Goal: Use online tool/utility: Utilize a website feature to perform a specific function

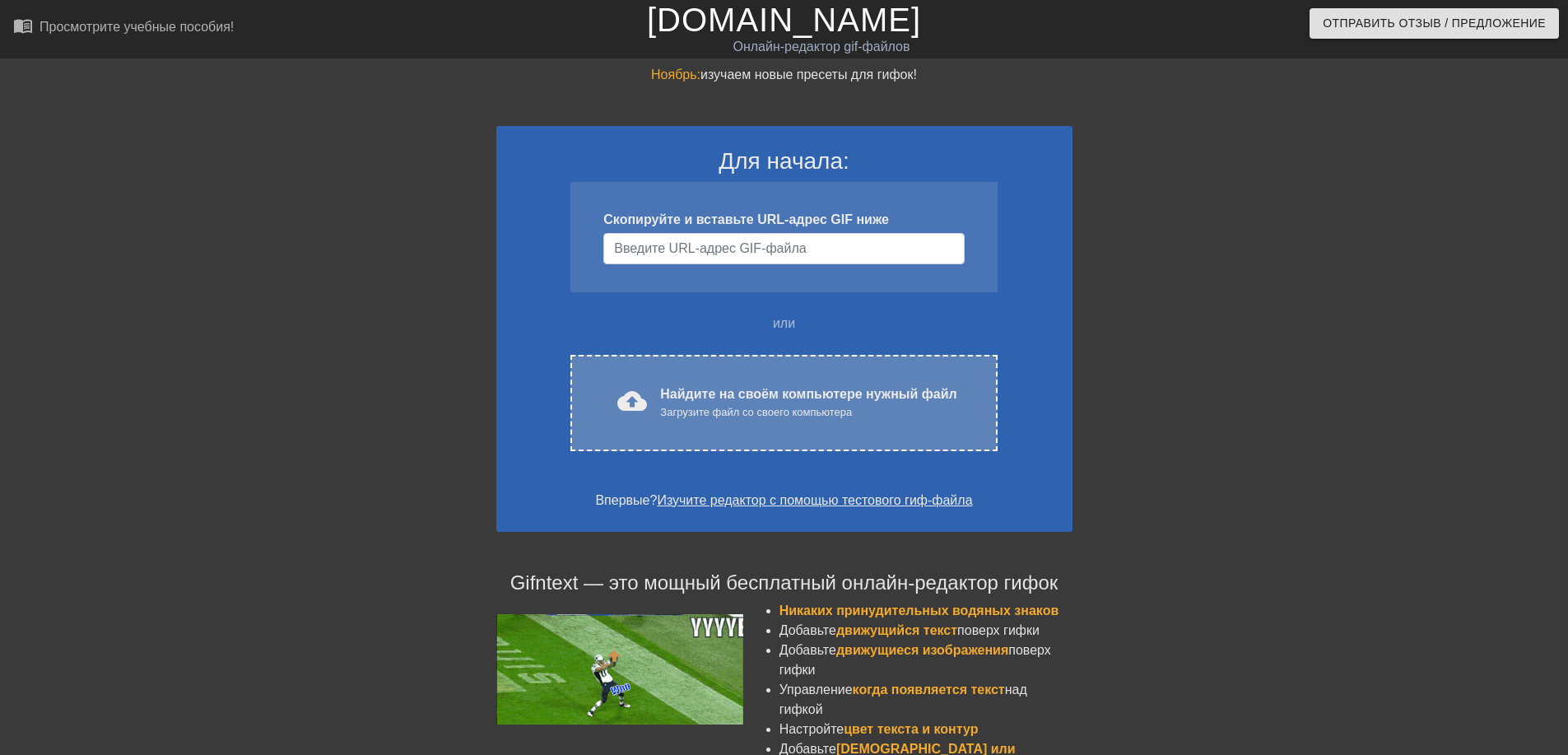
click at [685, 410] on ya-tr-span "Загрузите файл со своего компьютера" at bounding box center [757, 412] width 192 height 13
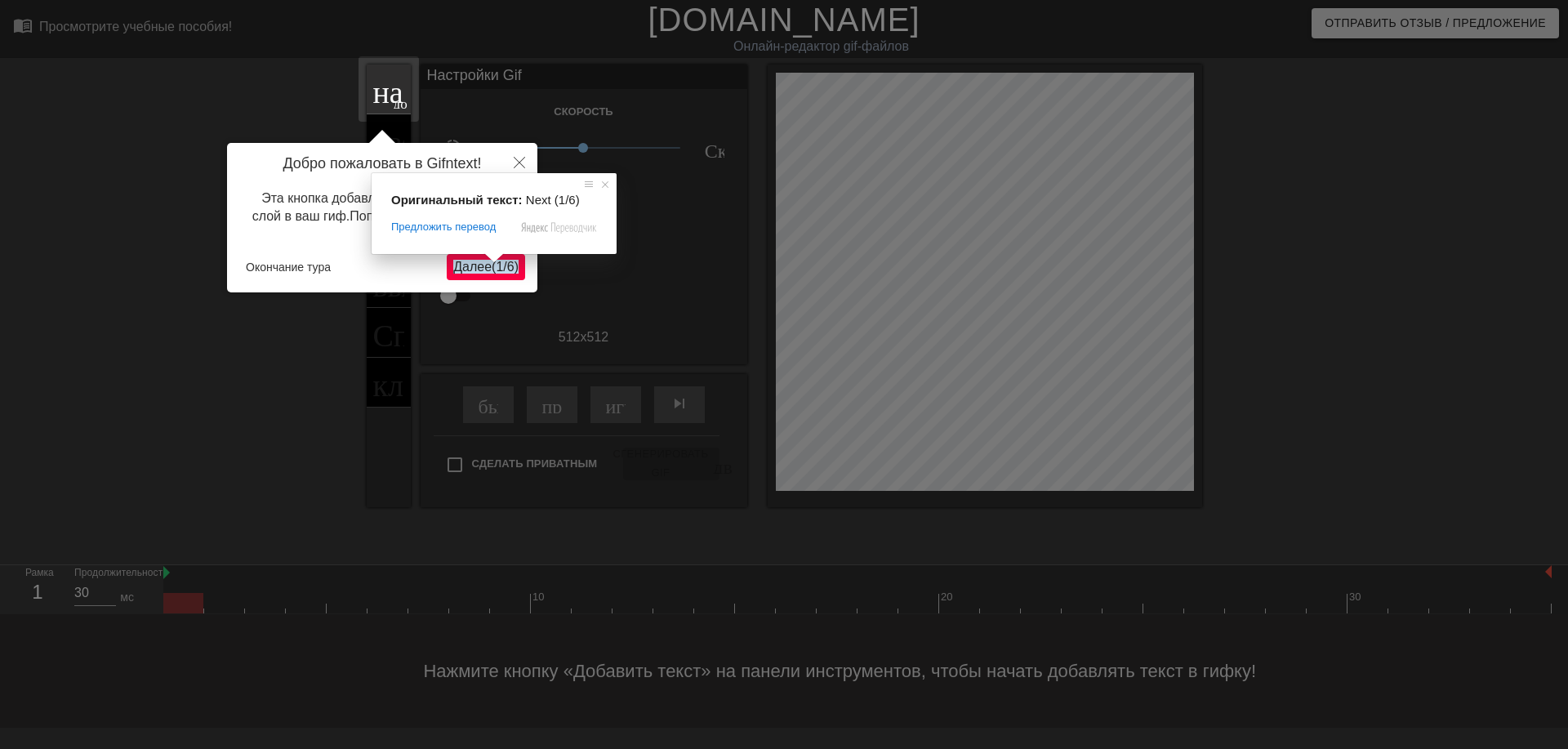
click at [492, 270] on ya-tr-span "(" at bounding box center [493, 267] width 4 height 13
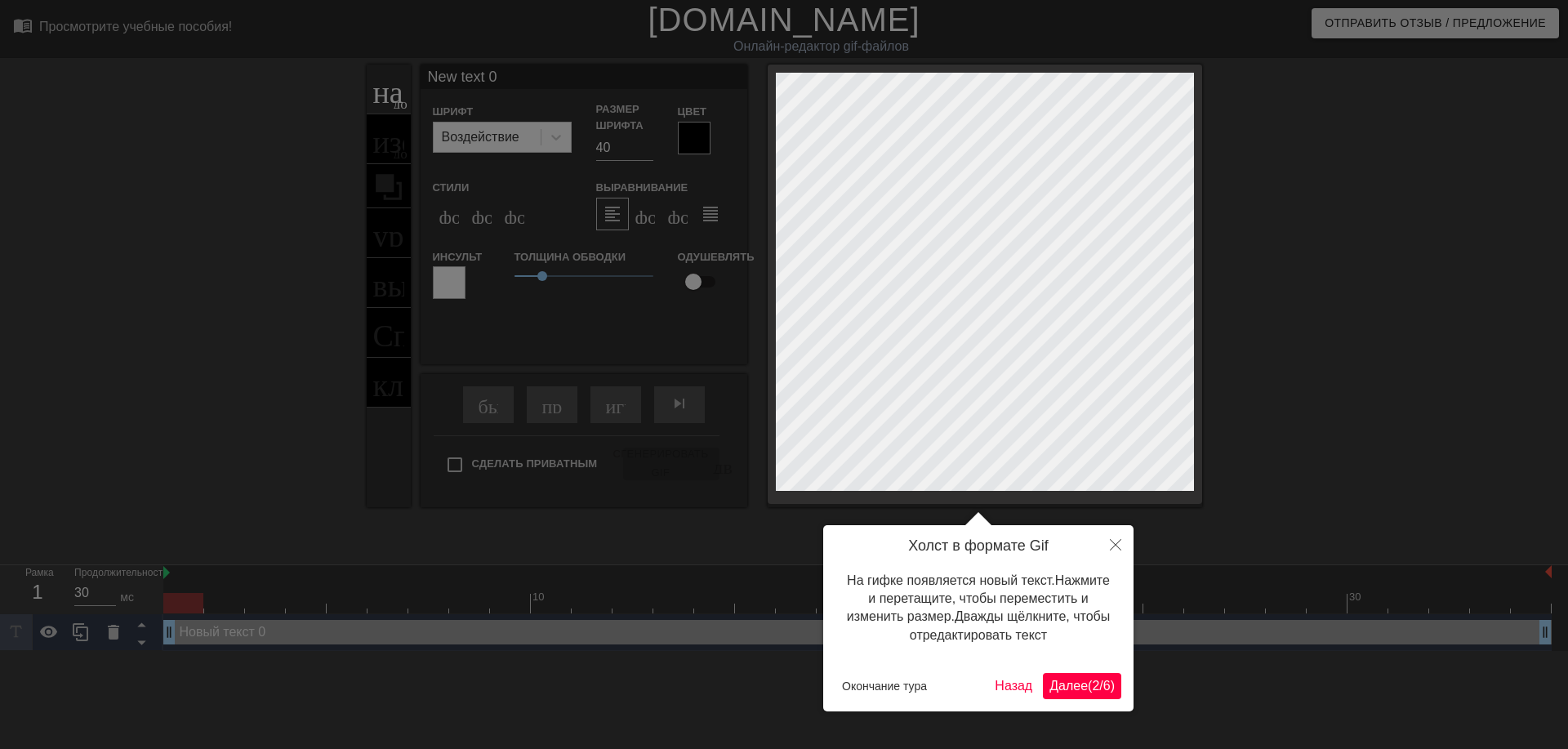
click at [1093, 691] on ya-tr-span "2" at bounding box center [1096, 686] width 8 height 13
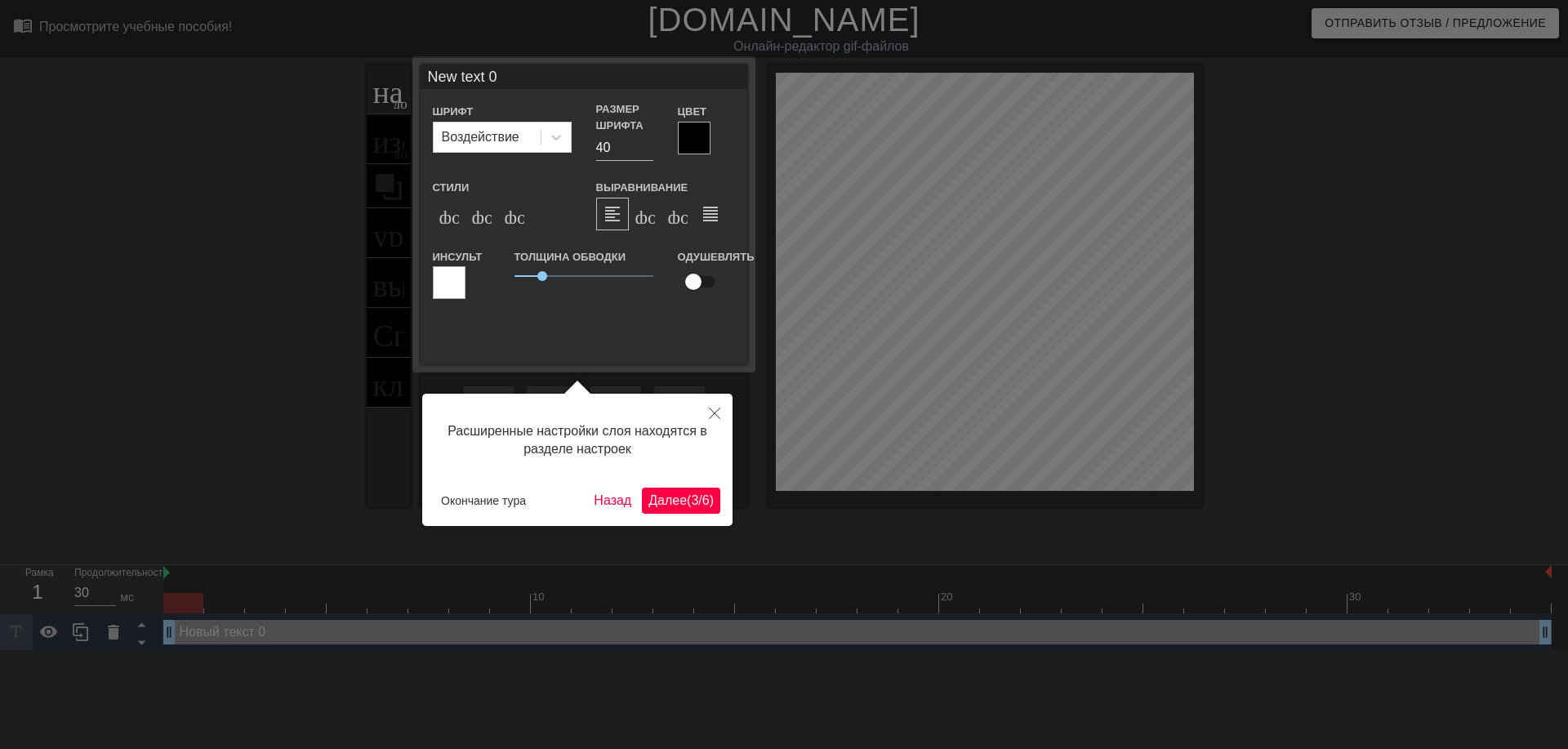
click at [682, 504] on ya-tr-span "Далее" at bounding box center [668, 500] width 39 height 13
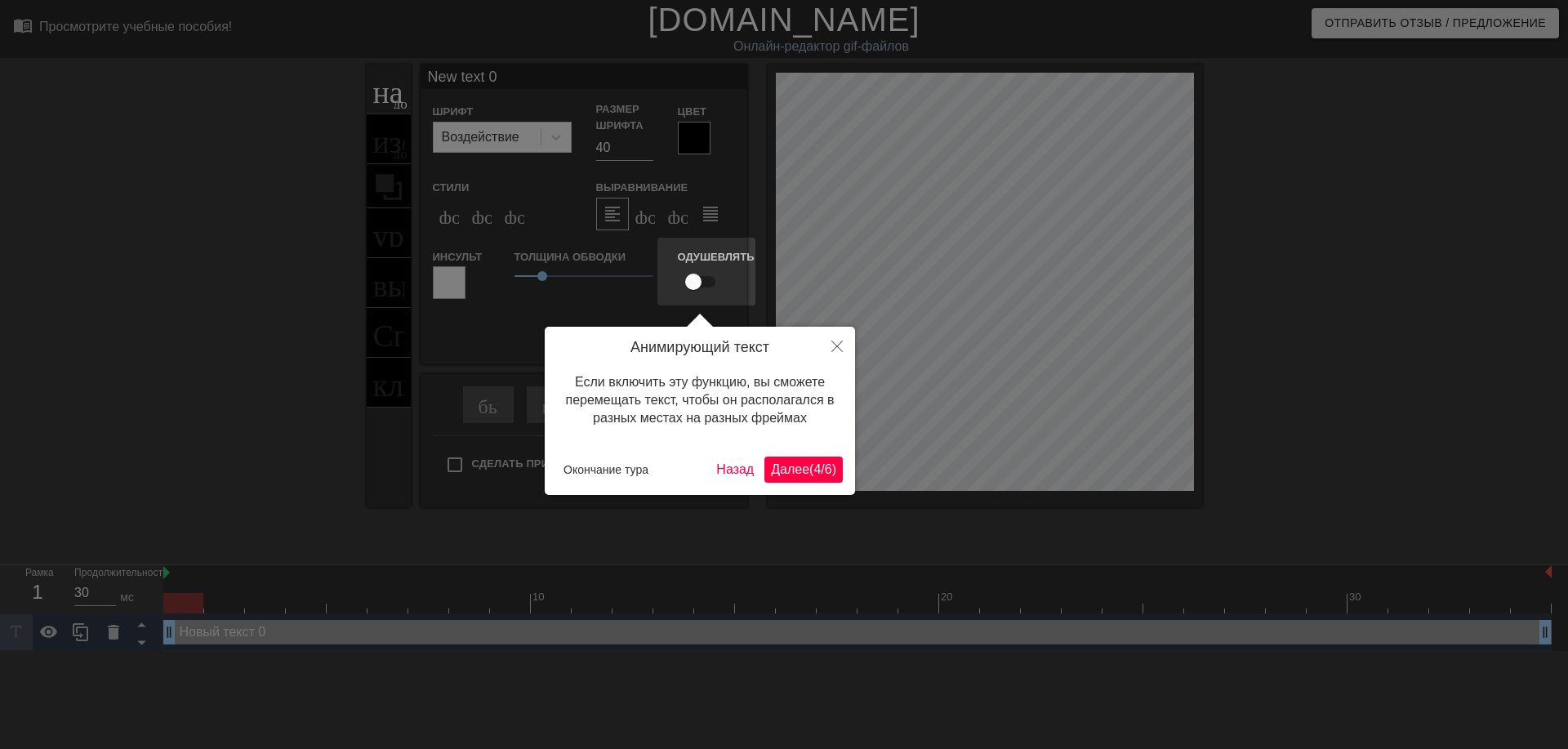
click at [779, 465] on ya-tr-span "Далее" at bounding box center [790, 469] width 39 height 13
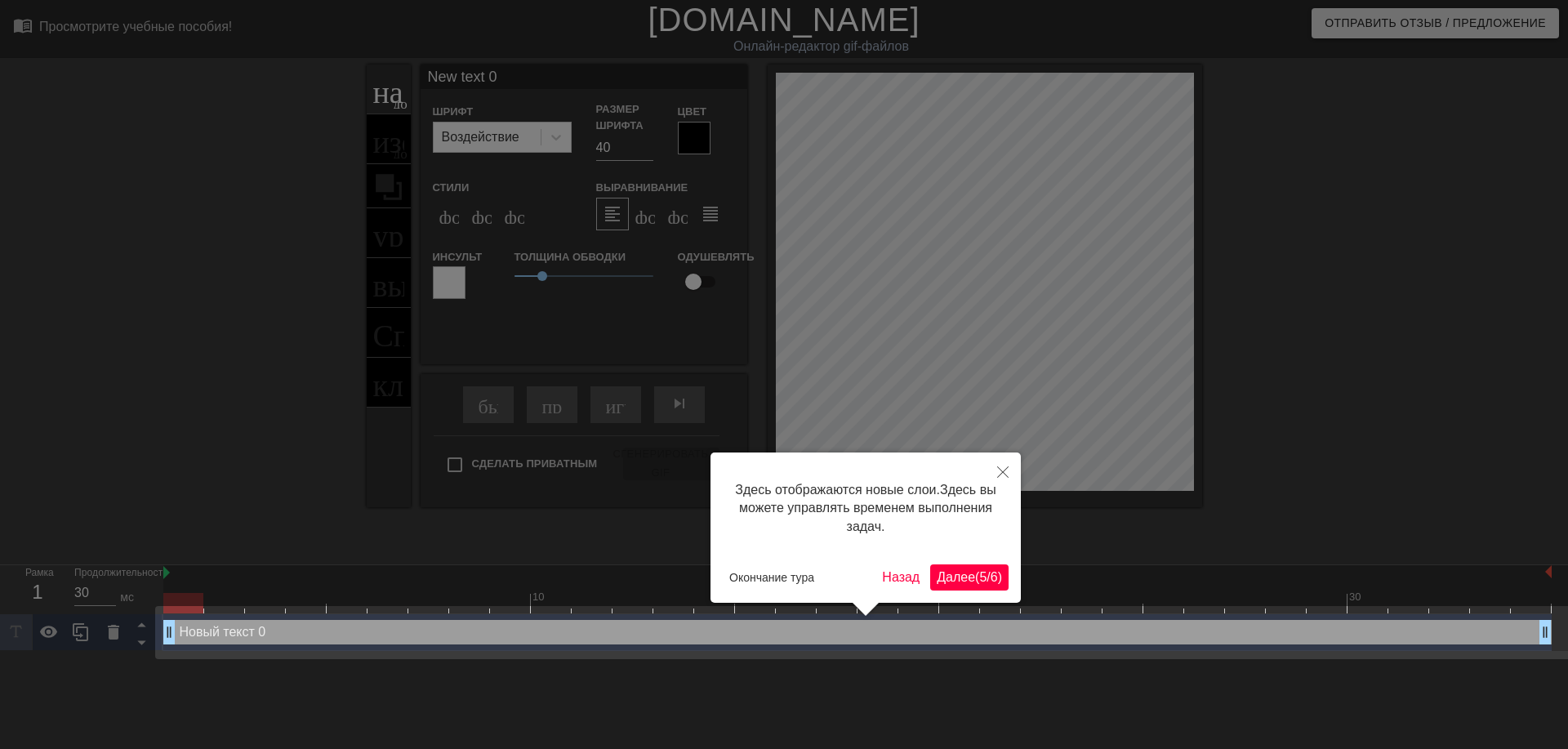
click at [963, 579] on ya-tr-span "Далее" at bounding box center [956, 577] width 39 height 13
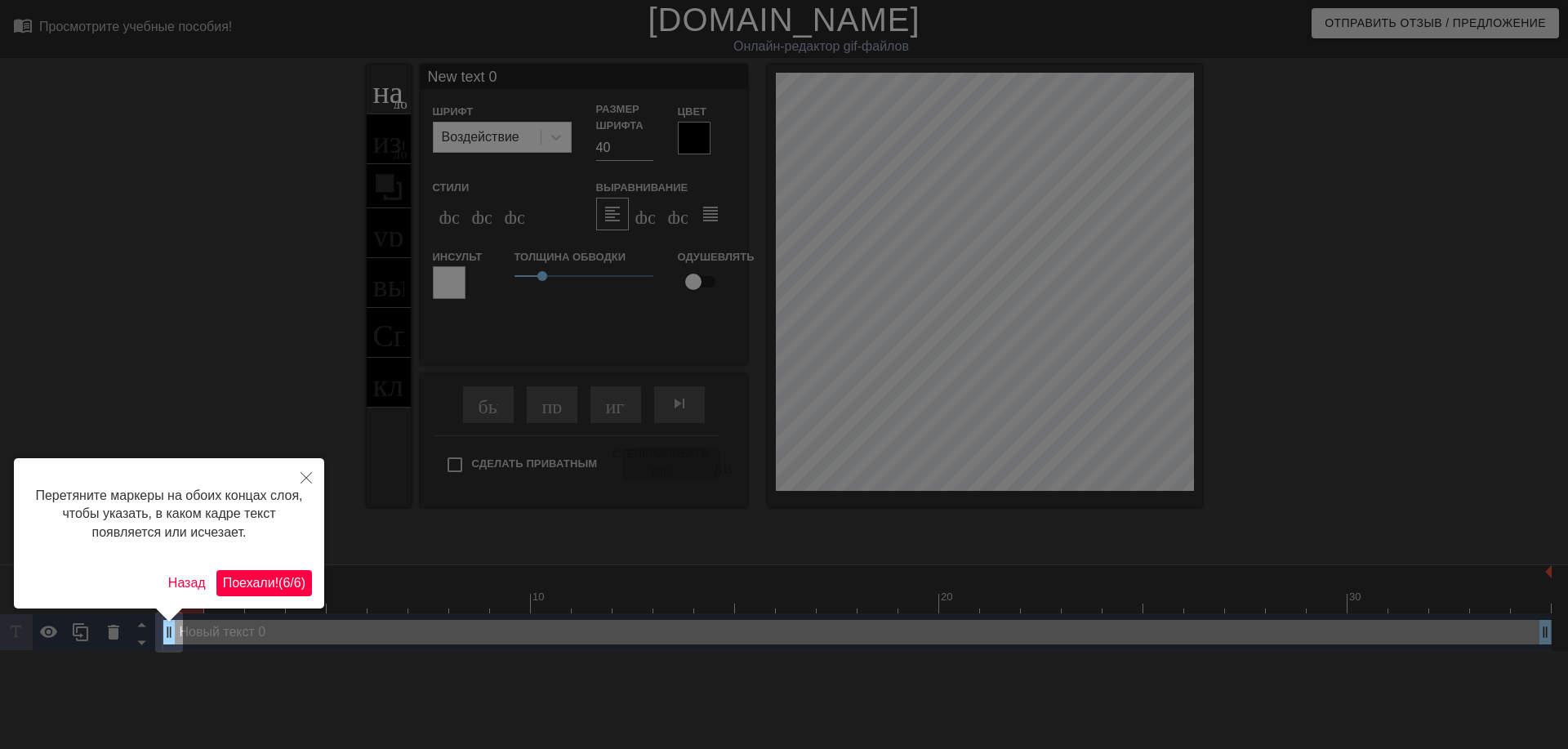
click at [278, 576] on ya-tr-span "(" at bounding box center [280, 583] width 4 height 13
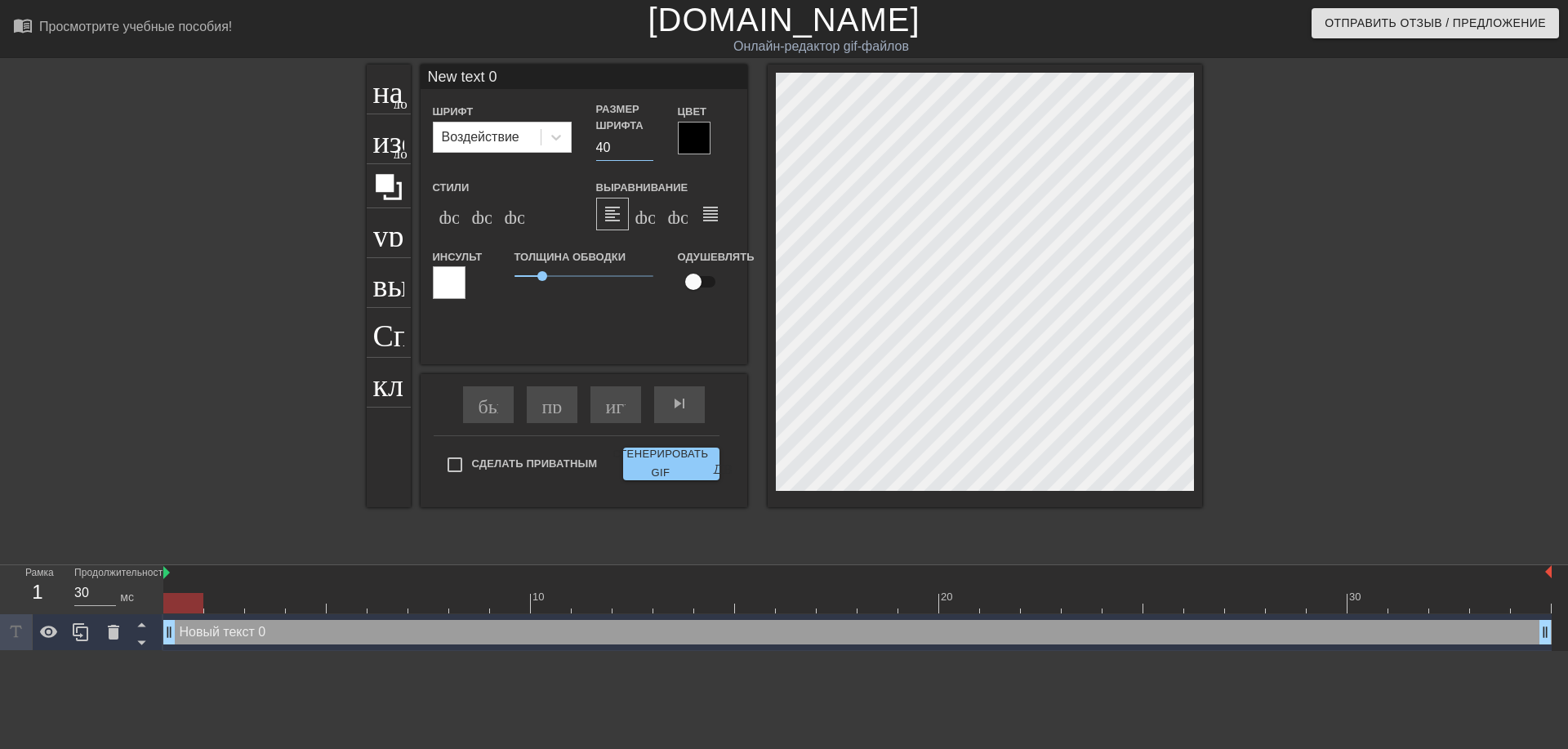
click at [600, 142] on input "40" at bounding box center [625, 148] width 57 height 26
type input "30"
click at [550, 134] on icon at bounding box center [556, 137] width 16 height 16
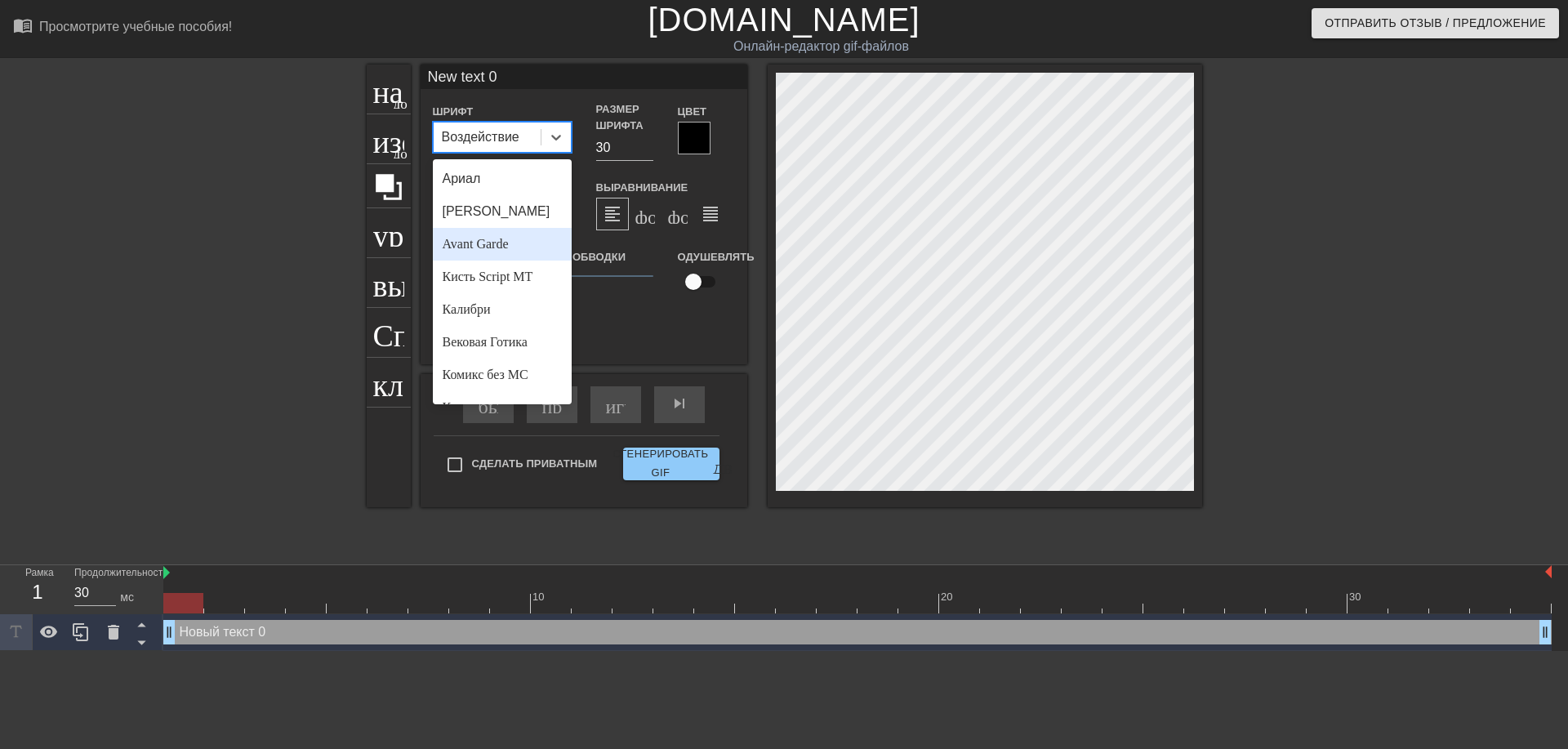
click at [524, 256] on div "Avant Garde" at bounding box center [502, 244] width 139 height 33
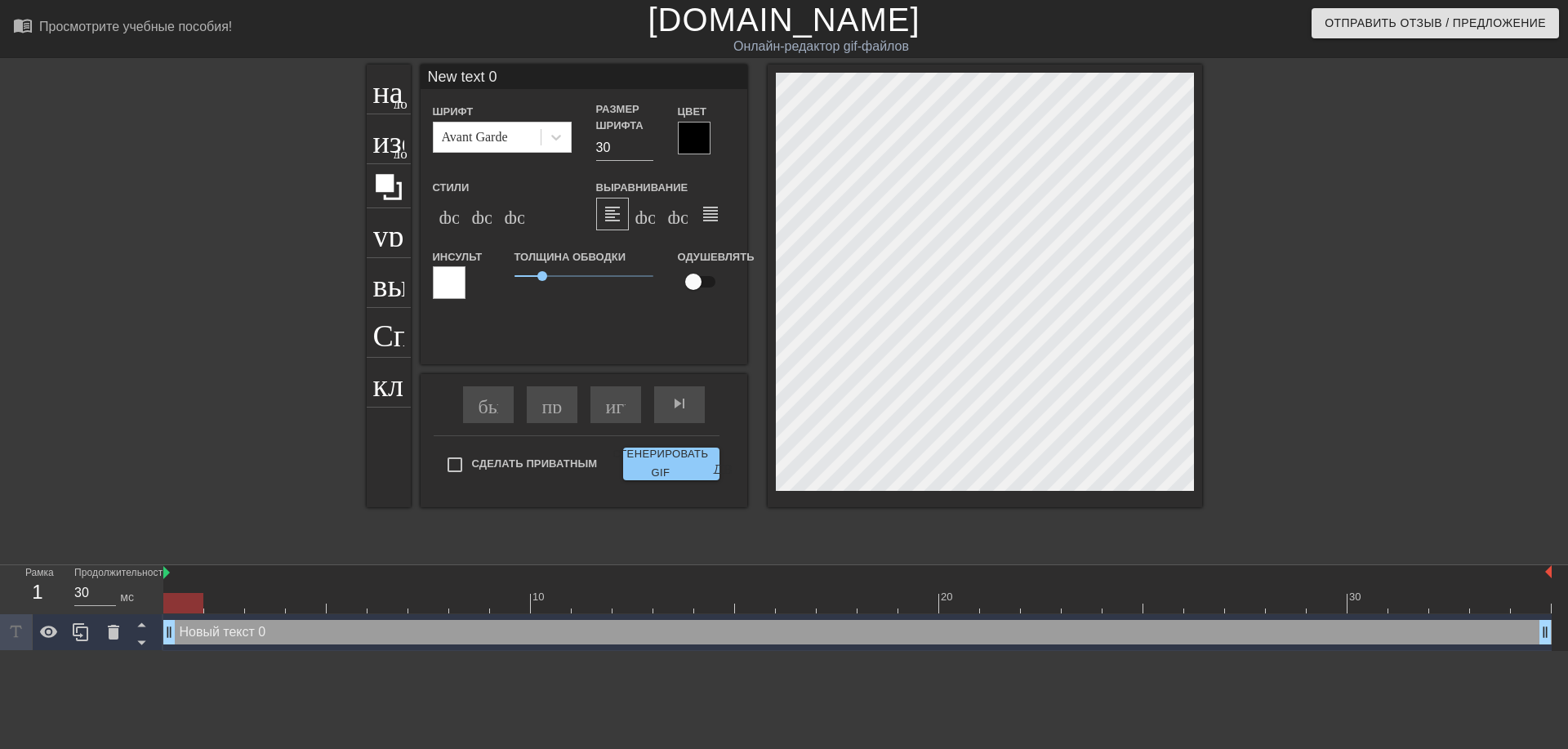
type input "ew text 0"
type textarea "ew text 0"
type input "w text 0"
type textarea "w text 0"
type input "text 0"
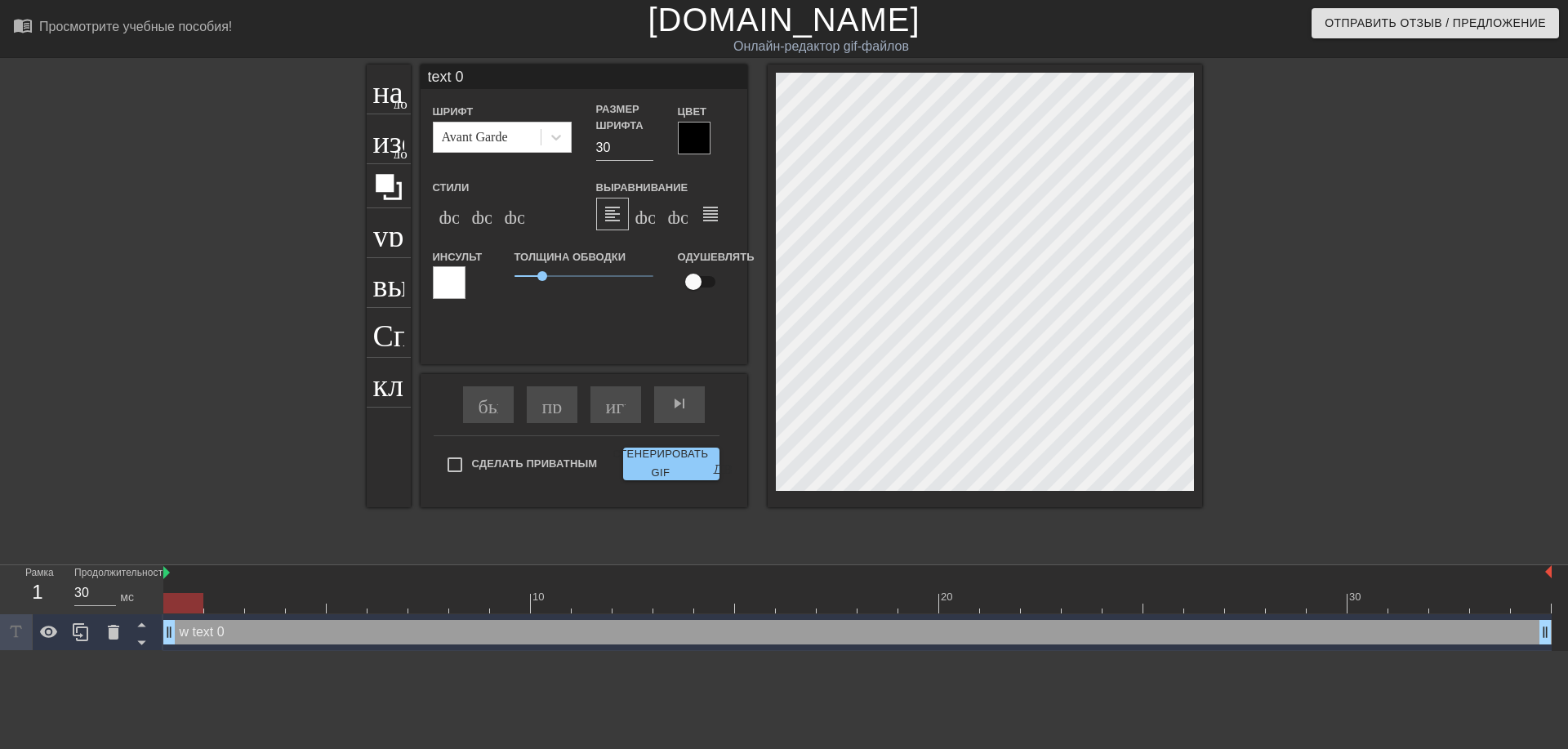
type textarea "text 0"
type input "text 0"
type textarea "text 0"
type input "ext 0"
type textarea "ext 0"
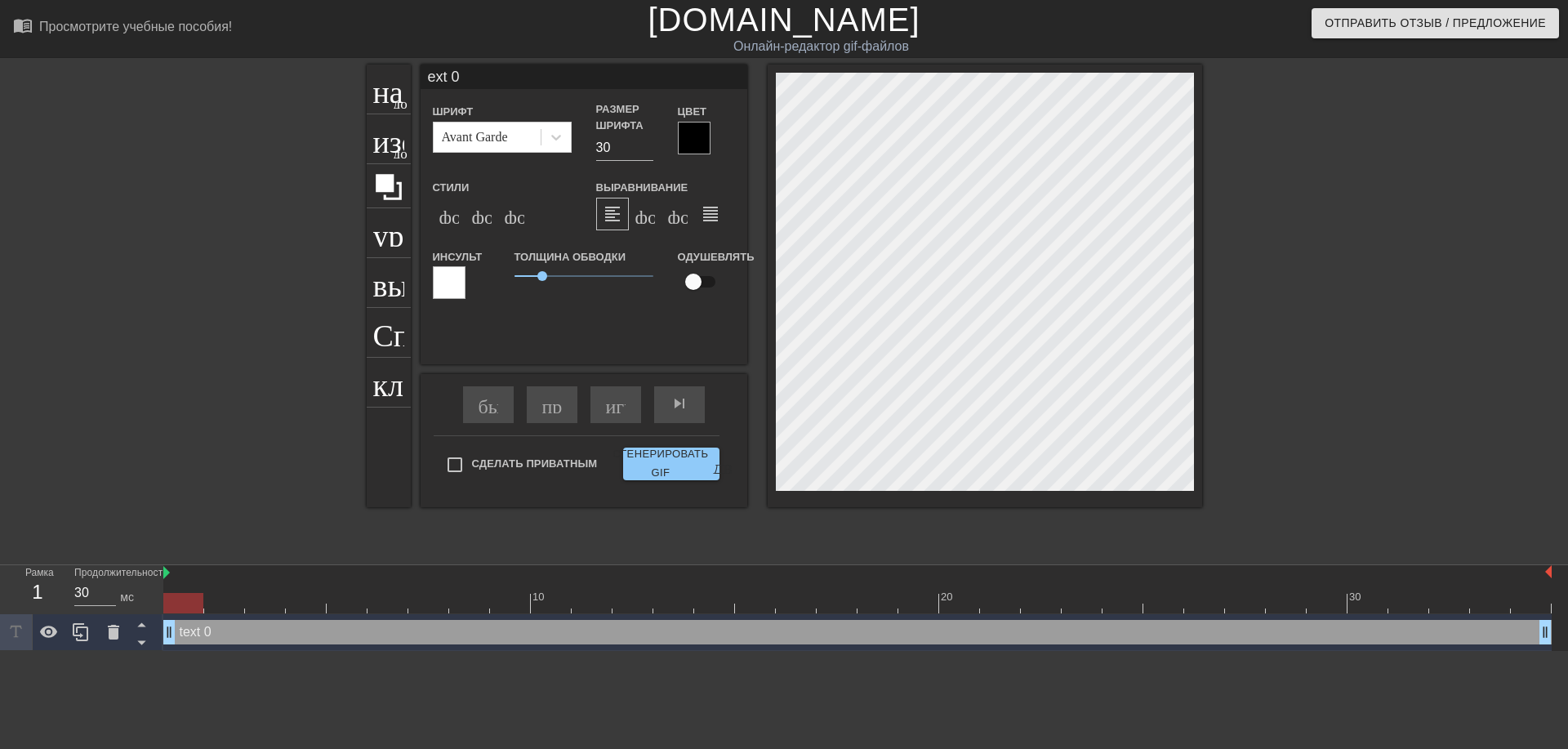
type input "xt 0"
type textarea "xt 0"
type input "t 0"
type textarea "t 0"
type input "0"
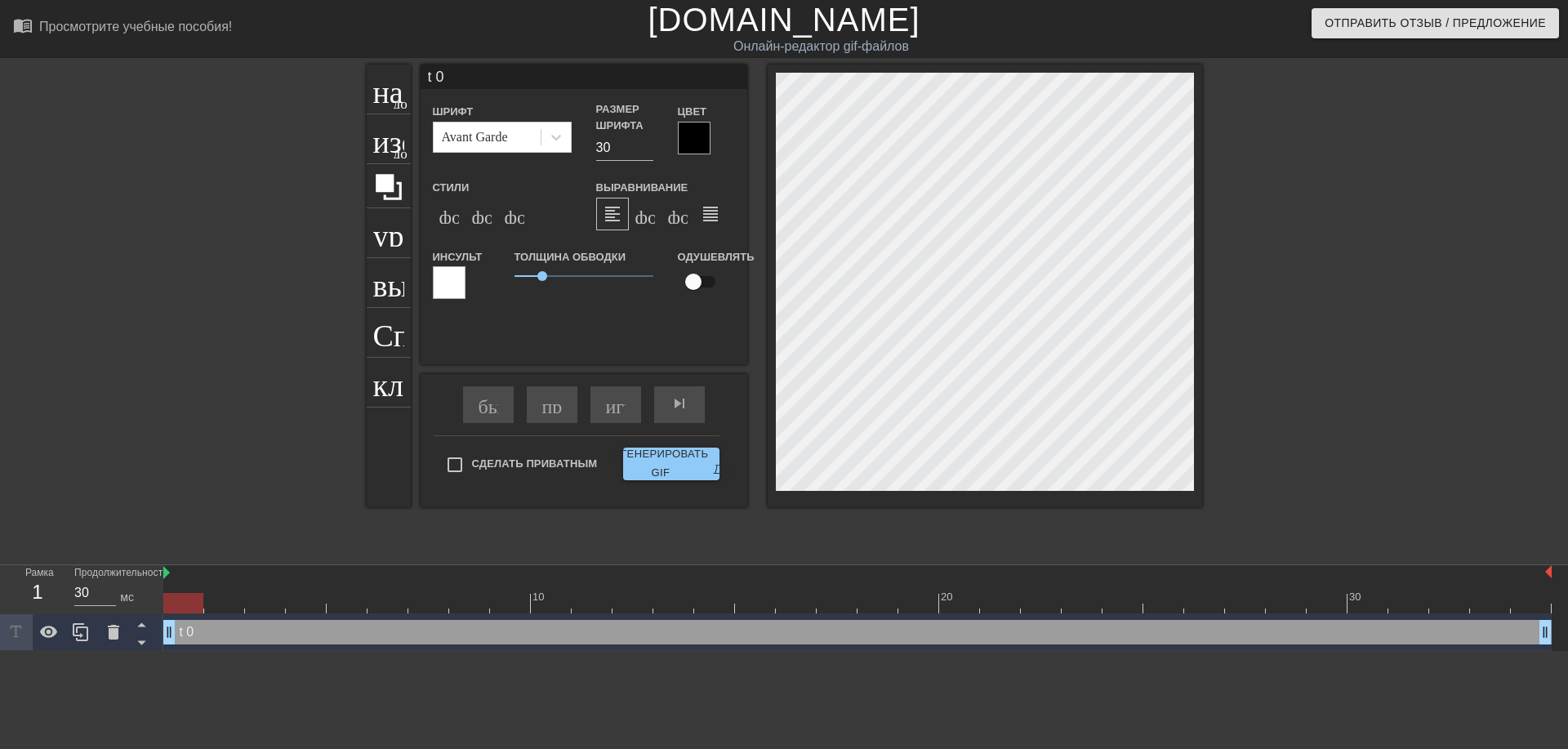
type textarea "0"
type input "0"
type textarea "0"
type input "@"
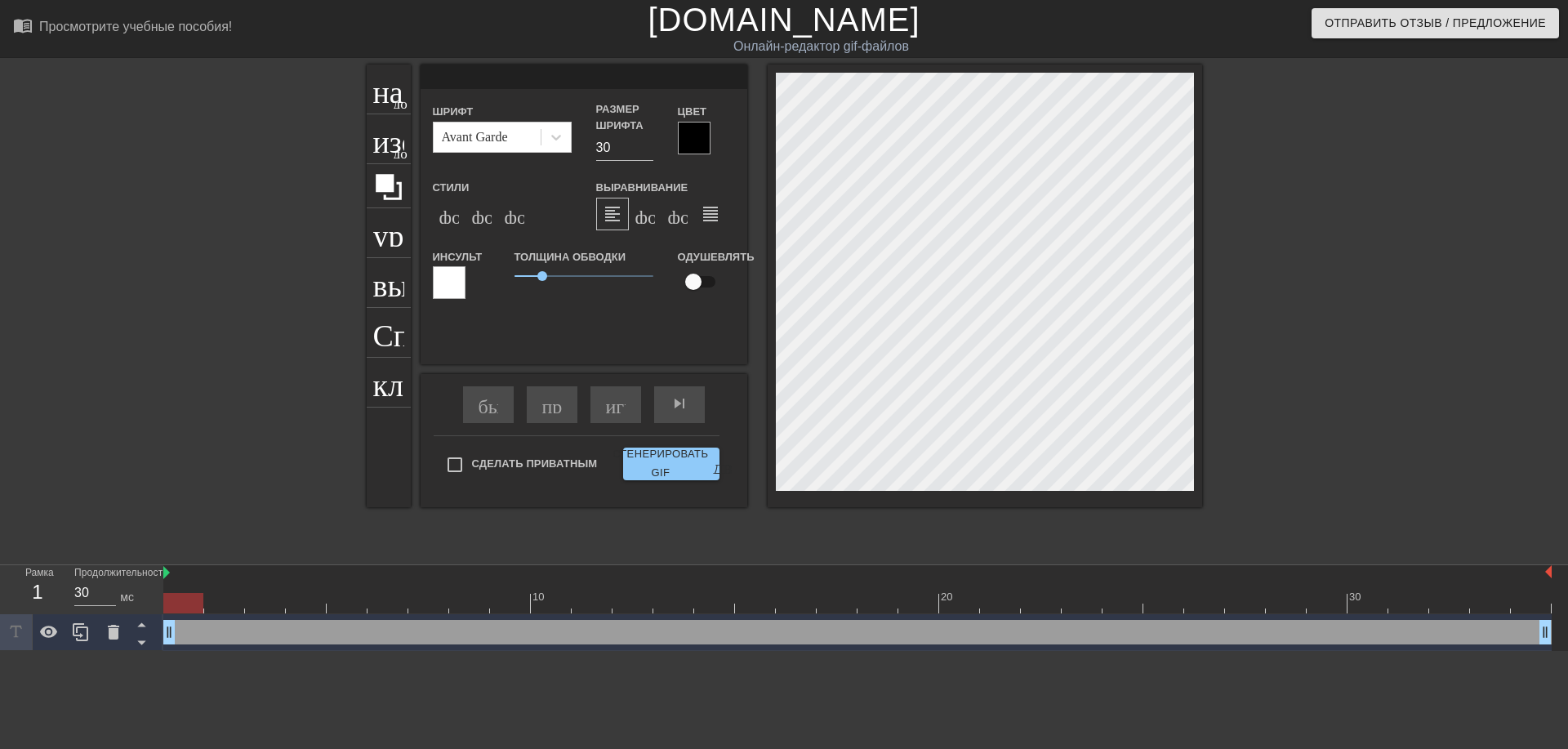
type textarea "@"
type input "@s"
type textarea "@s"
type input "@st"
type textarea "@st"
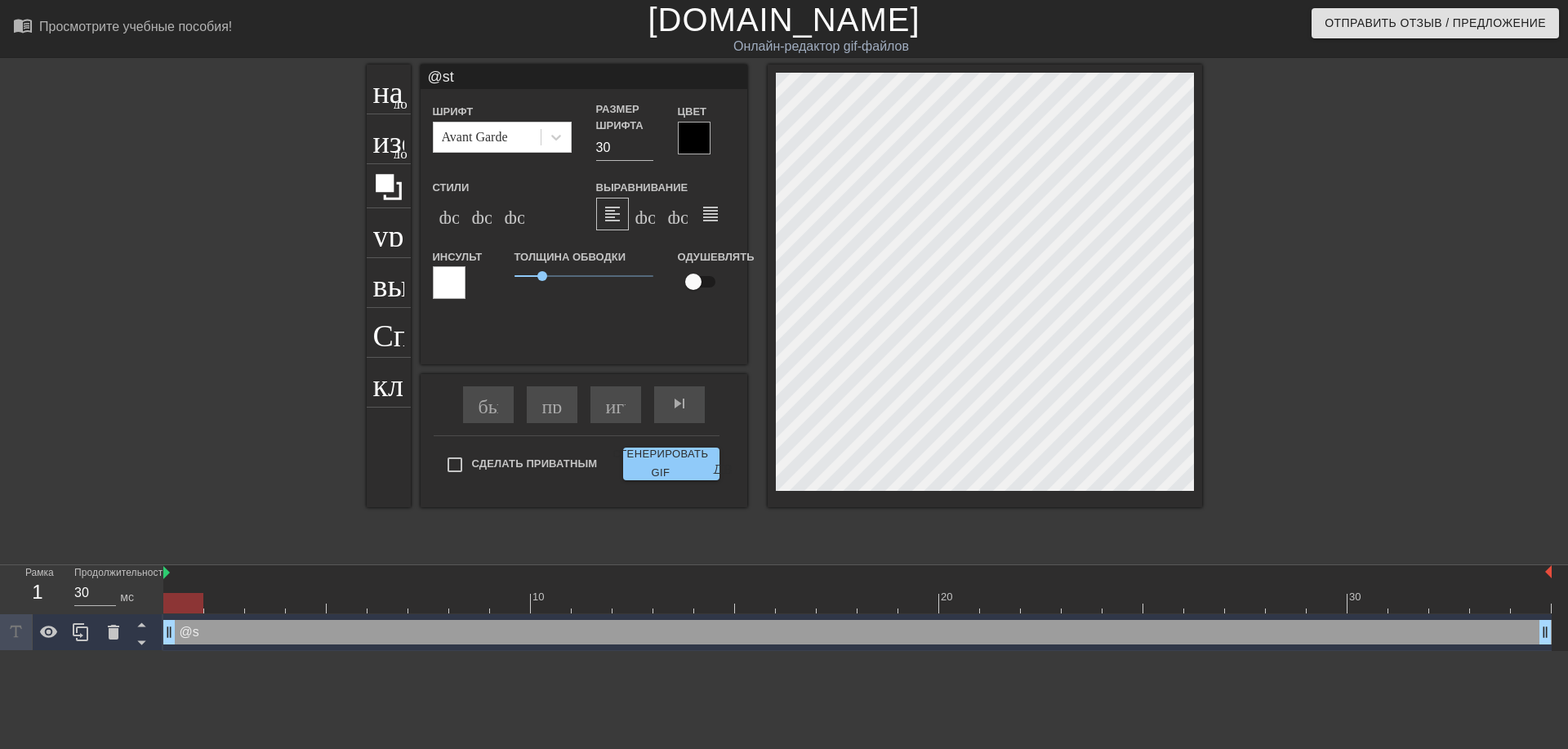
type input "@sti"
type textarea "@sti"
type input "@stic"
type textarea "@stic"
type input "@stick"
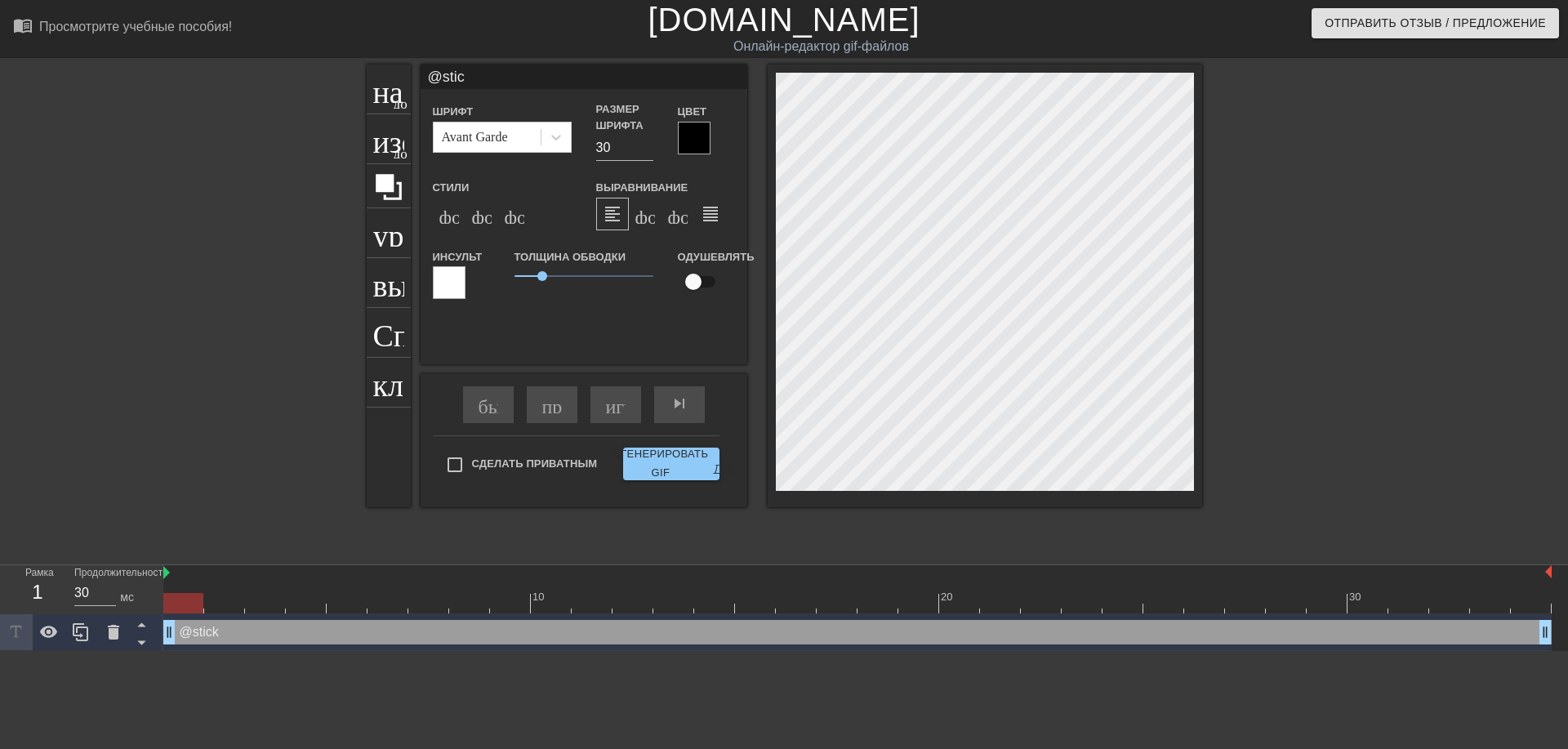
type textarea "@stick"
type input "@sticke"
type textarea "@sticker"
type input "@stickerb"
type textarea "@stickerba"
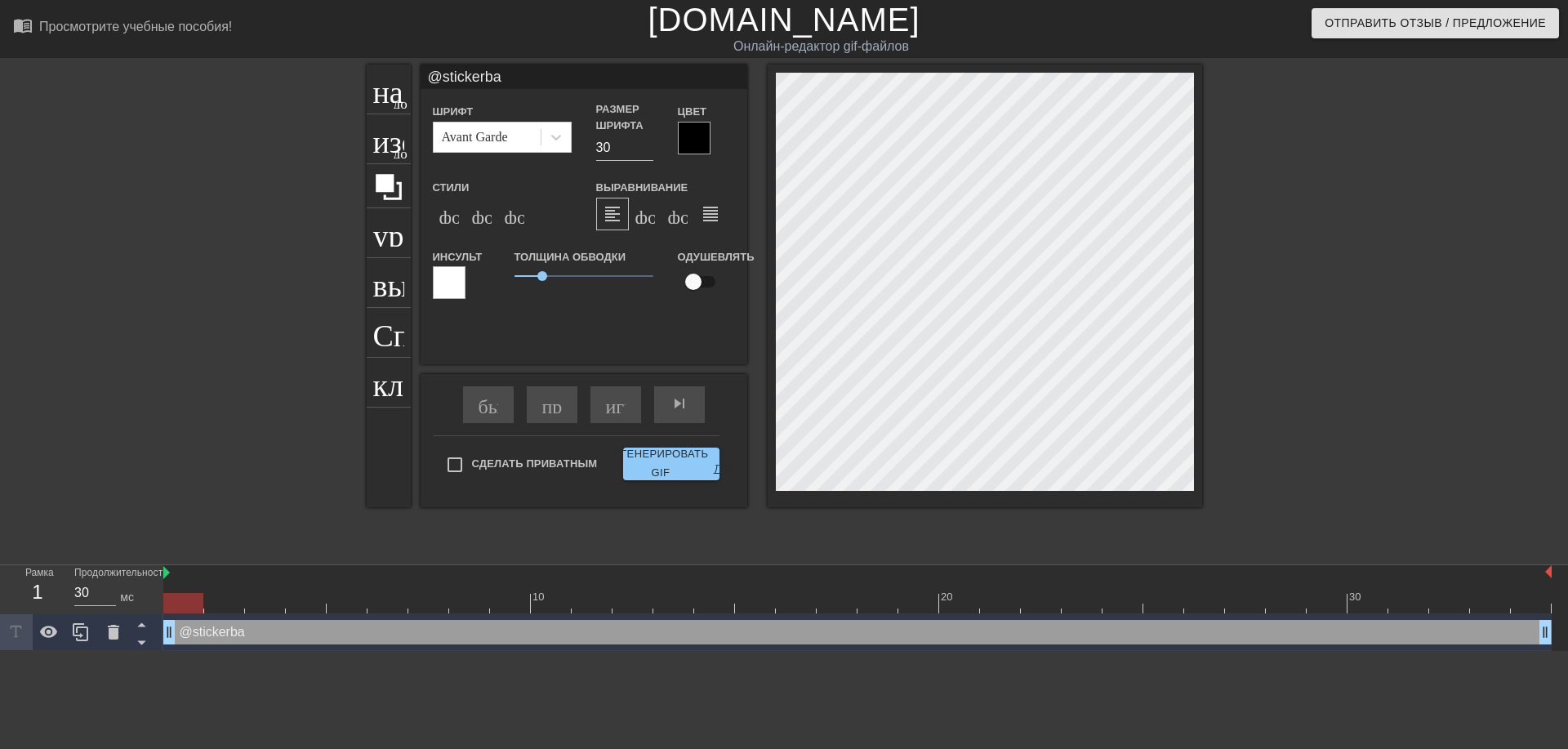
type input "@stickerbas"
type textarea "@stickerbas"
type input "@stickerbase"
type textarea "@stickerbase"
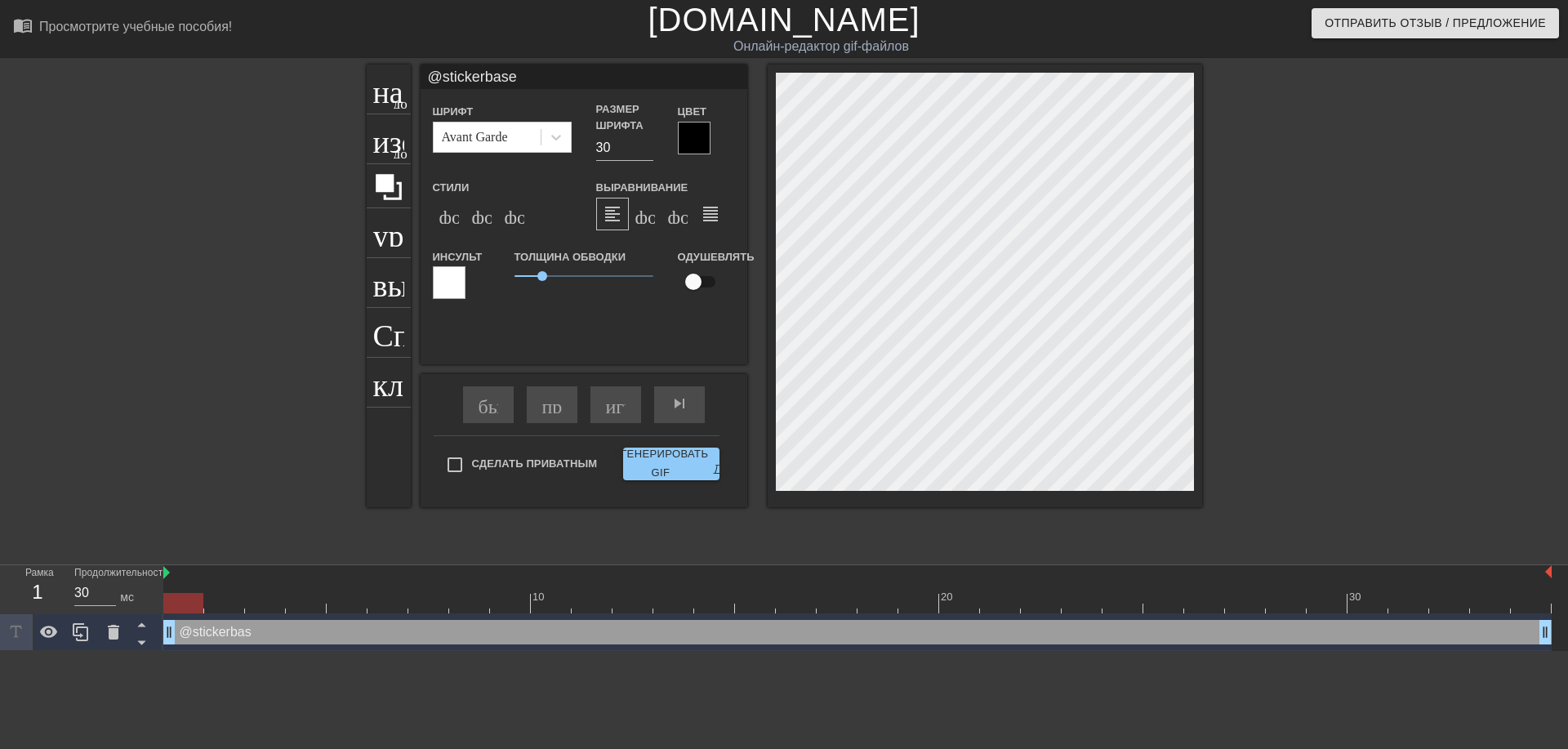
type input "@stickerbase_"
type textarea "@stickerbase_"
type input "@stickerbase_r"
type textarea "@stickerbase_r"
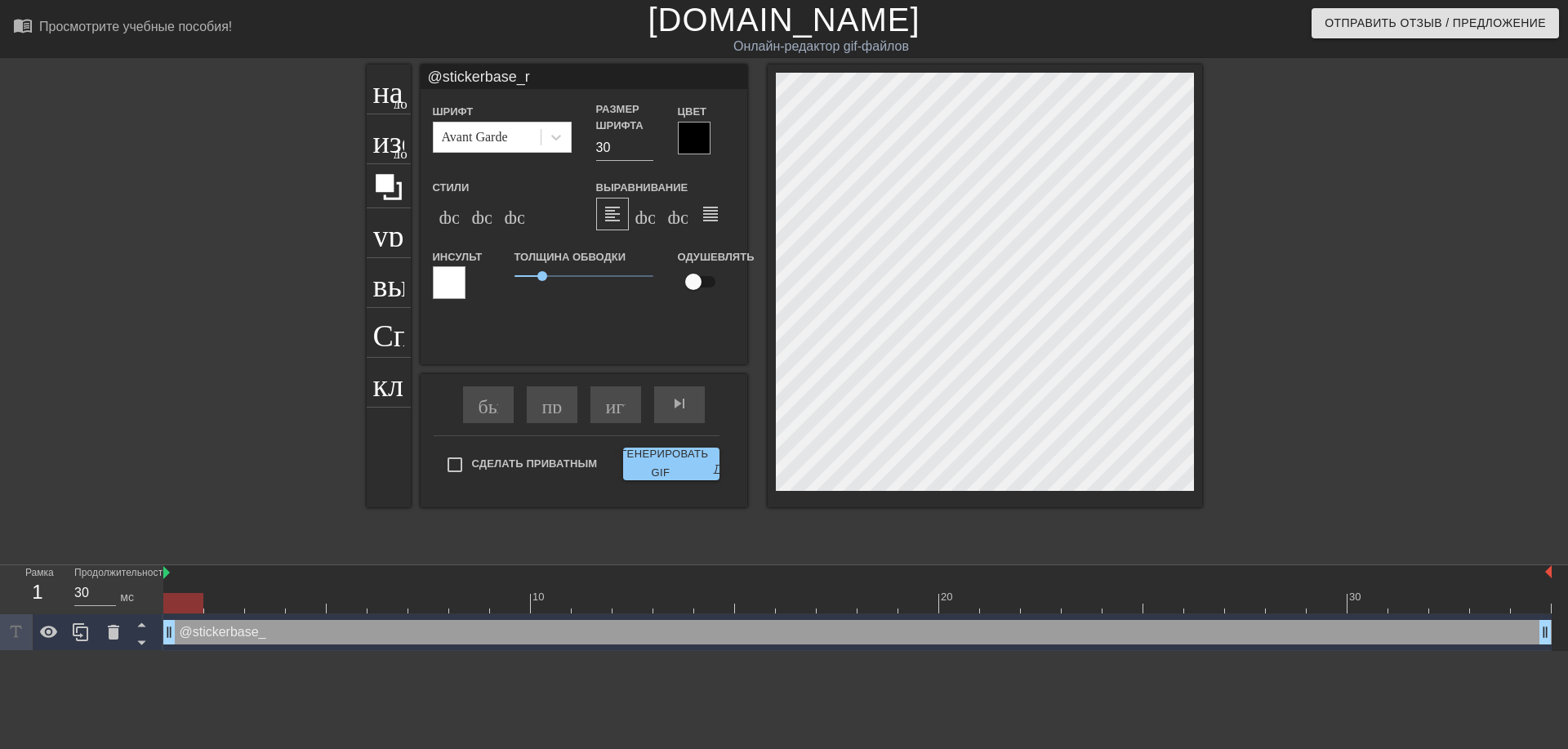
type input "@stickerbase_ru"
type textarea "@stickerbase_ru"
click at [661, 456] on ya-tr-span "Сгенерировать GIF" at bounding box center [660, 464] width 95 height 38
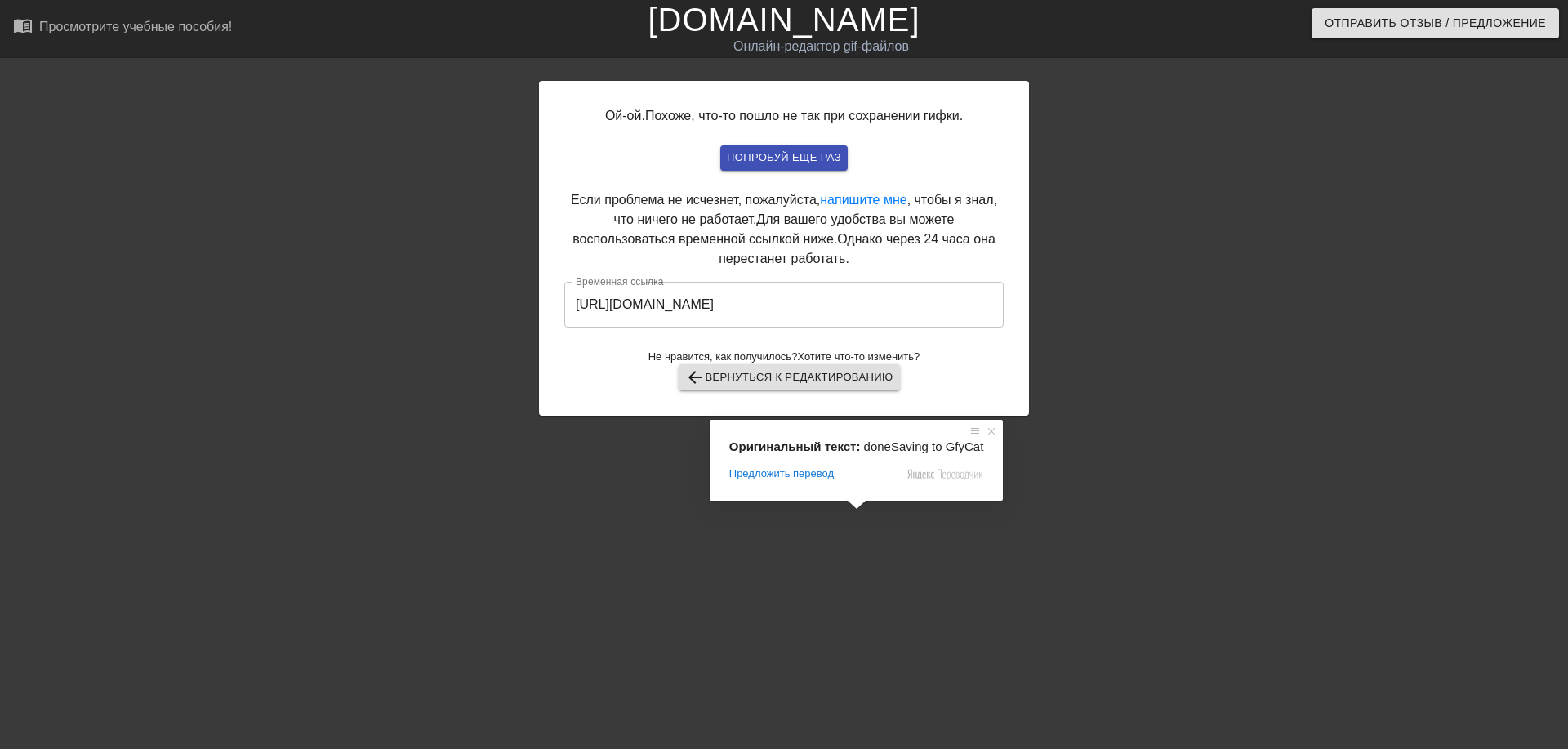
click at [797, 307] on input "[URL][DOMAIN_NAME]" at bounding box center [784, 304] width 439 height 46
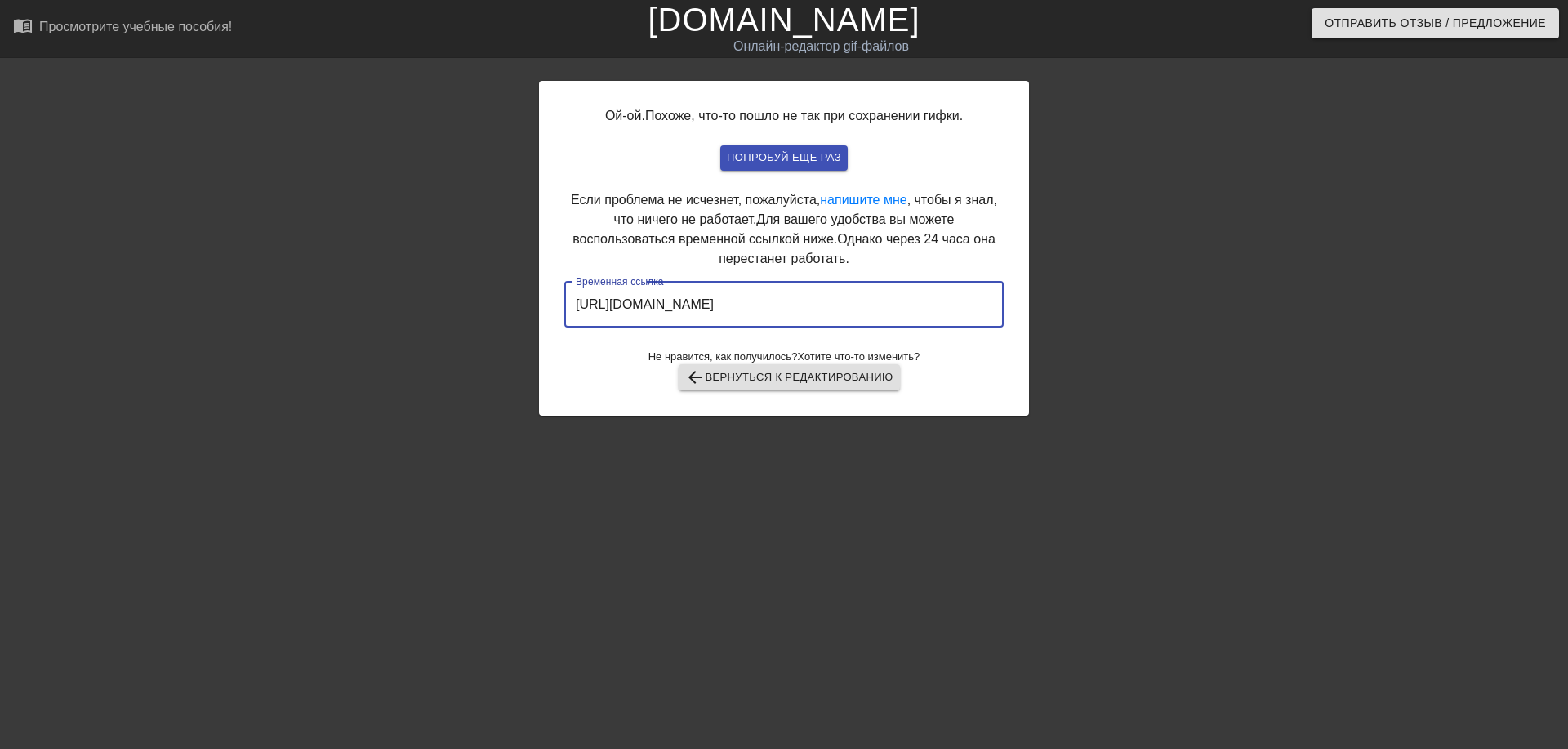
click at [797, 307] on input "[URL][DOMAIN_NAME]" at bounding box center [784, 304] width 439 height 46
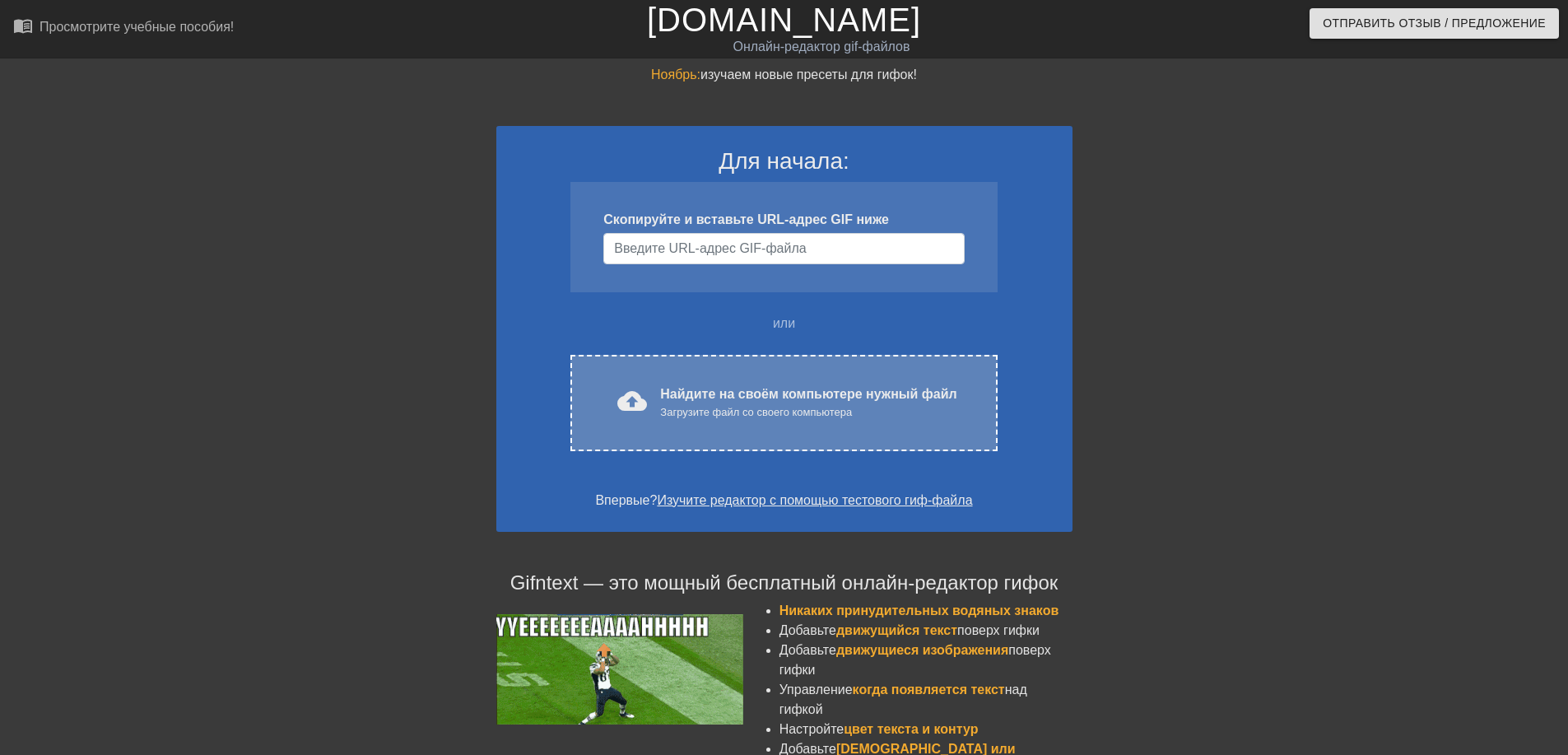
click at [715, 413] on ya-tr-span "Загрузите файл со своего компьютера" at bounding box center [757, 412] width 192 height 13
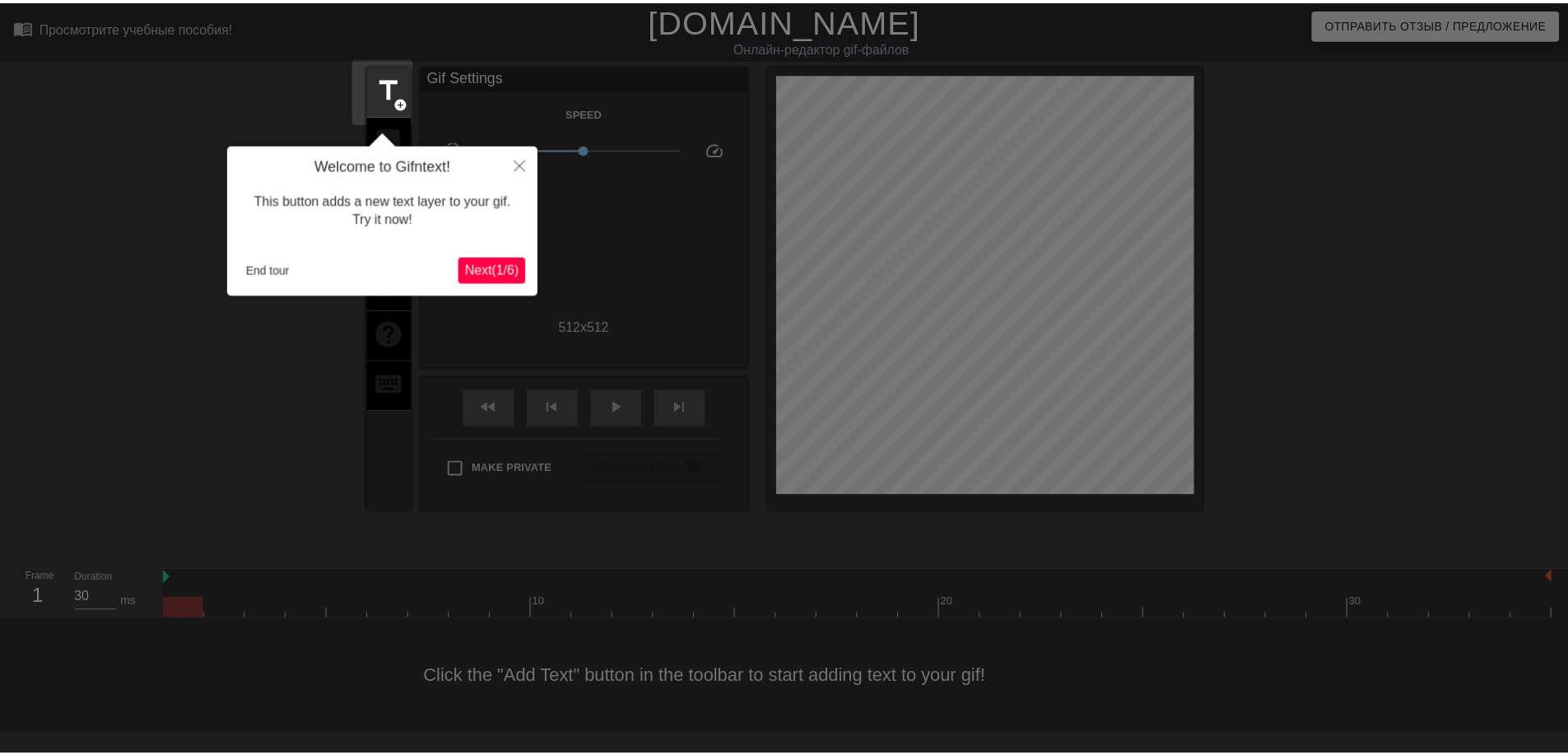
scroll to position [40, 0]
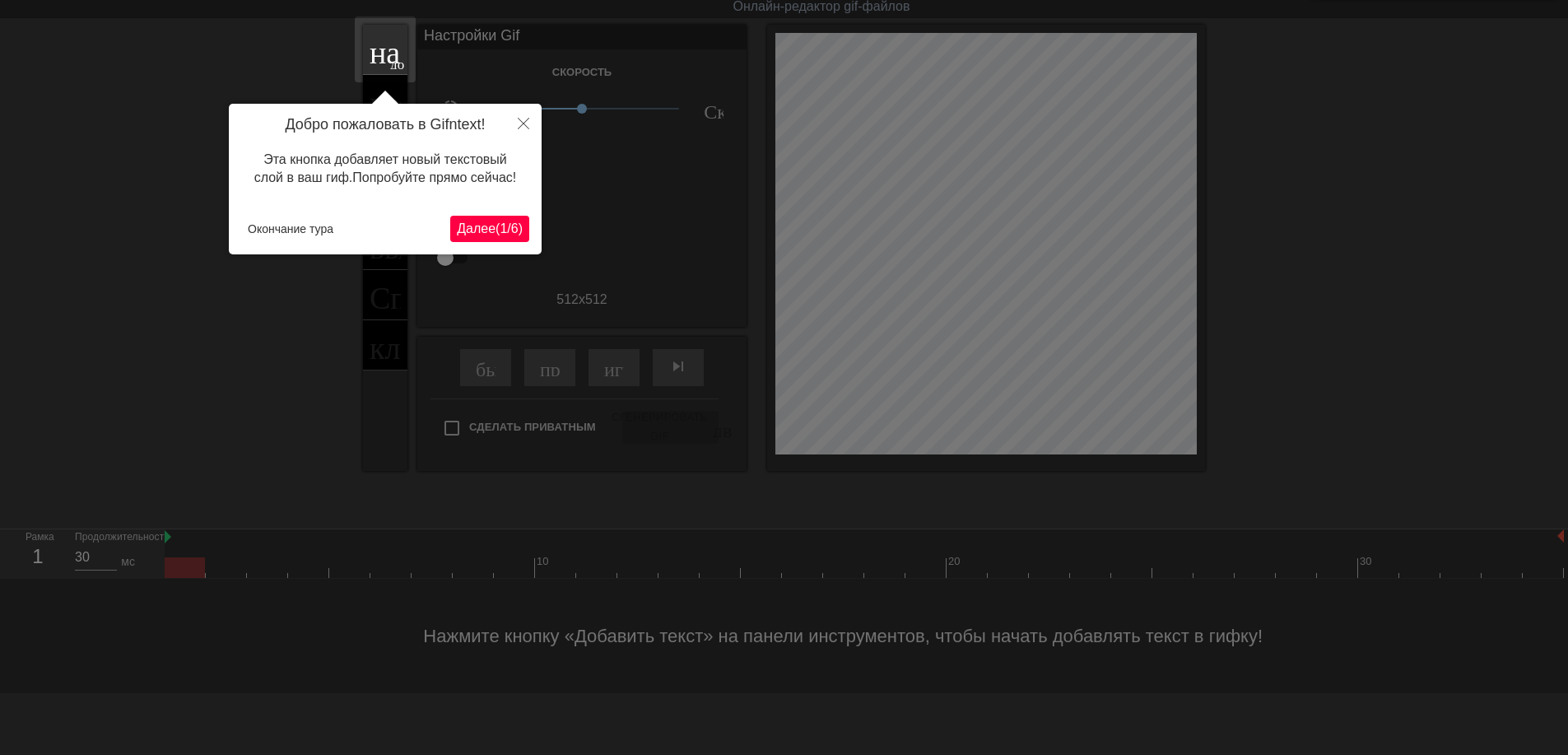
click at [501, 228] on ya-tr-span "1" at bounding box center [503, 228] width 8 height 14
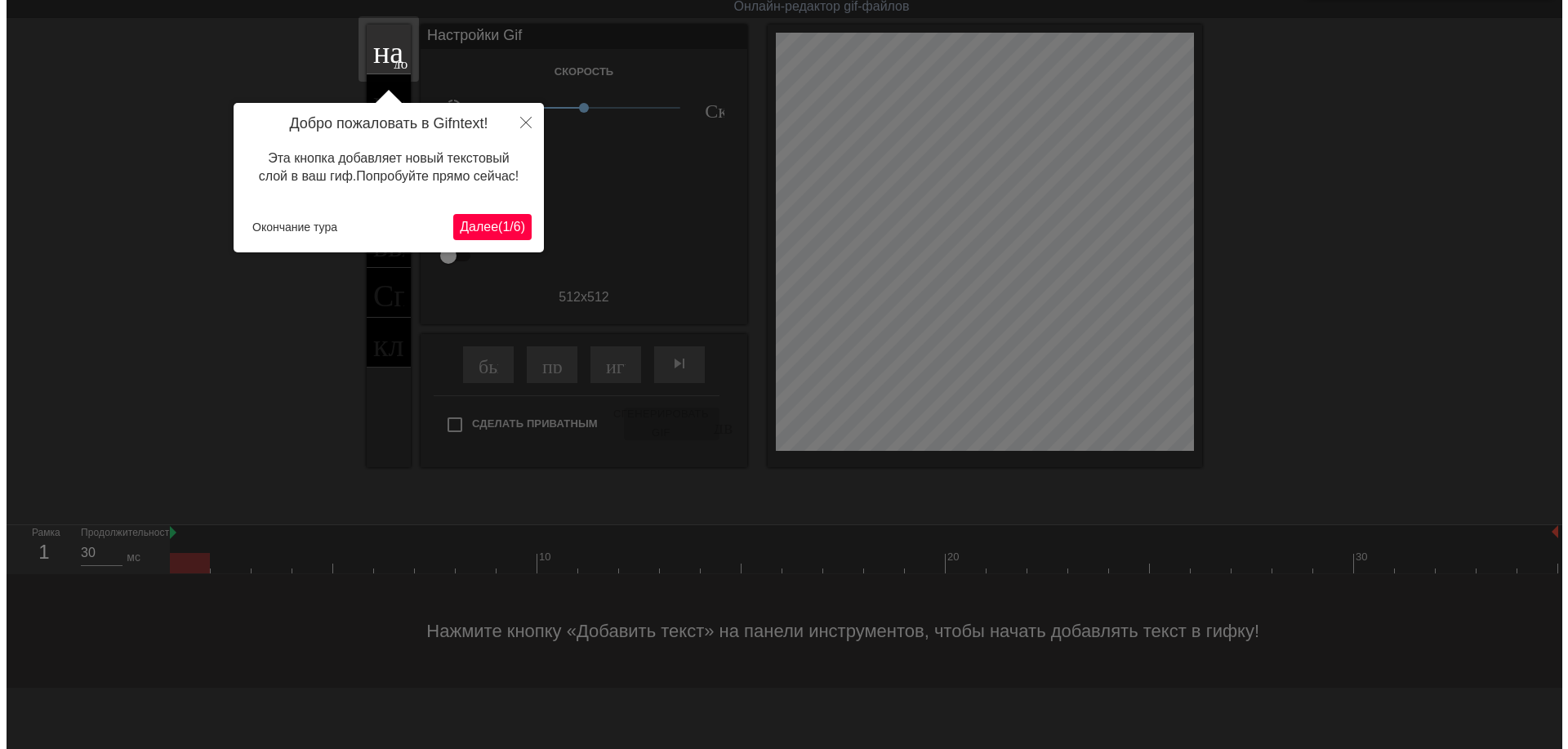
scroll to position [0, 0]
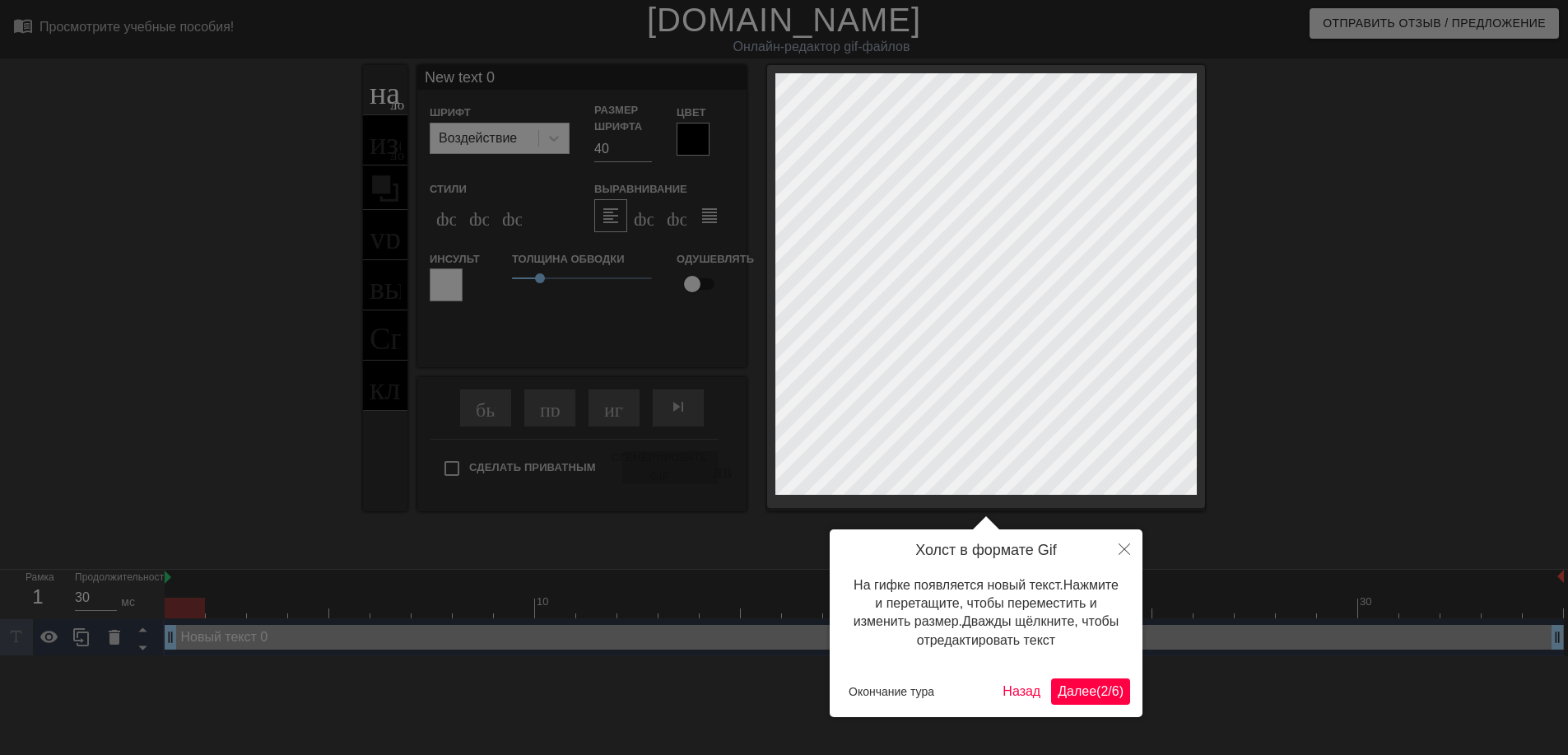
click at [1059, 695] on ya-tr-span "Далее" at bounding box center [1077, 691] width 39 height 14
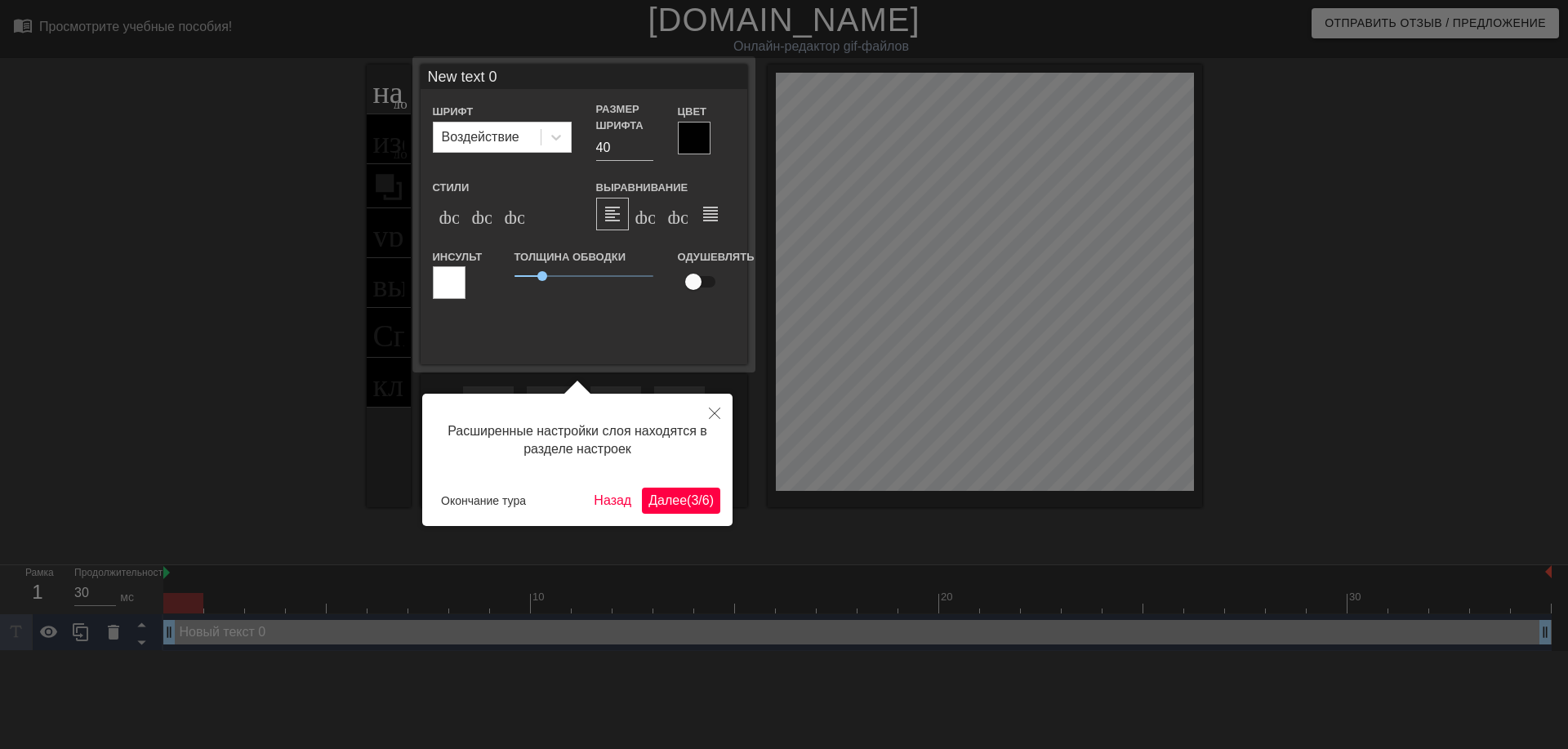
click at [687, 505] on ya-tr-span "(" at bounding box center [688, 500] width 4 height 13
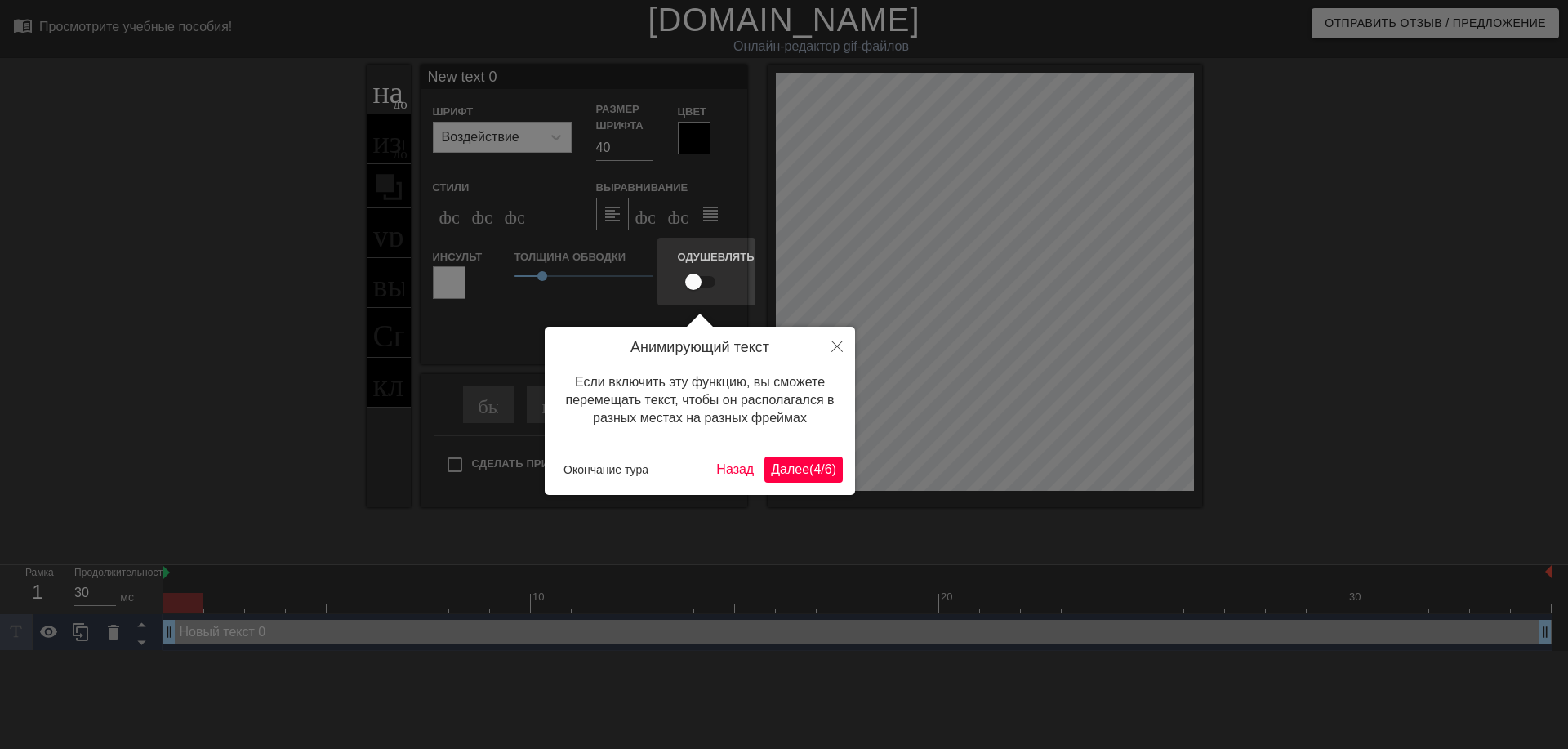
click at [784, 462] on ya-tr-span "Далее" at bounding box center [790, 469] width 39 height 13
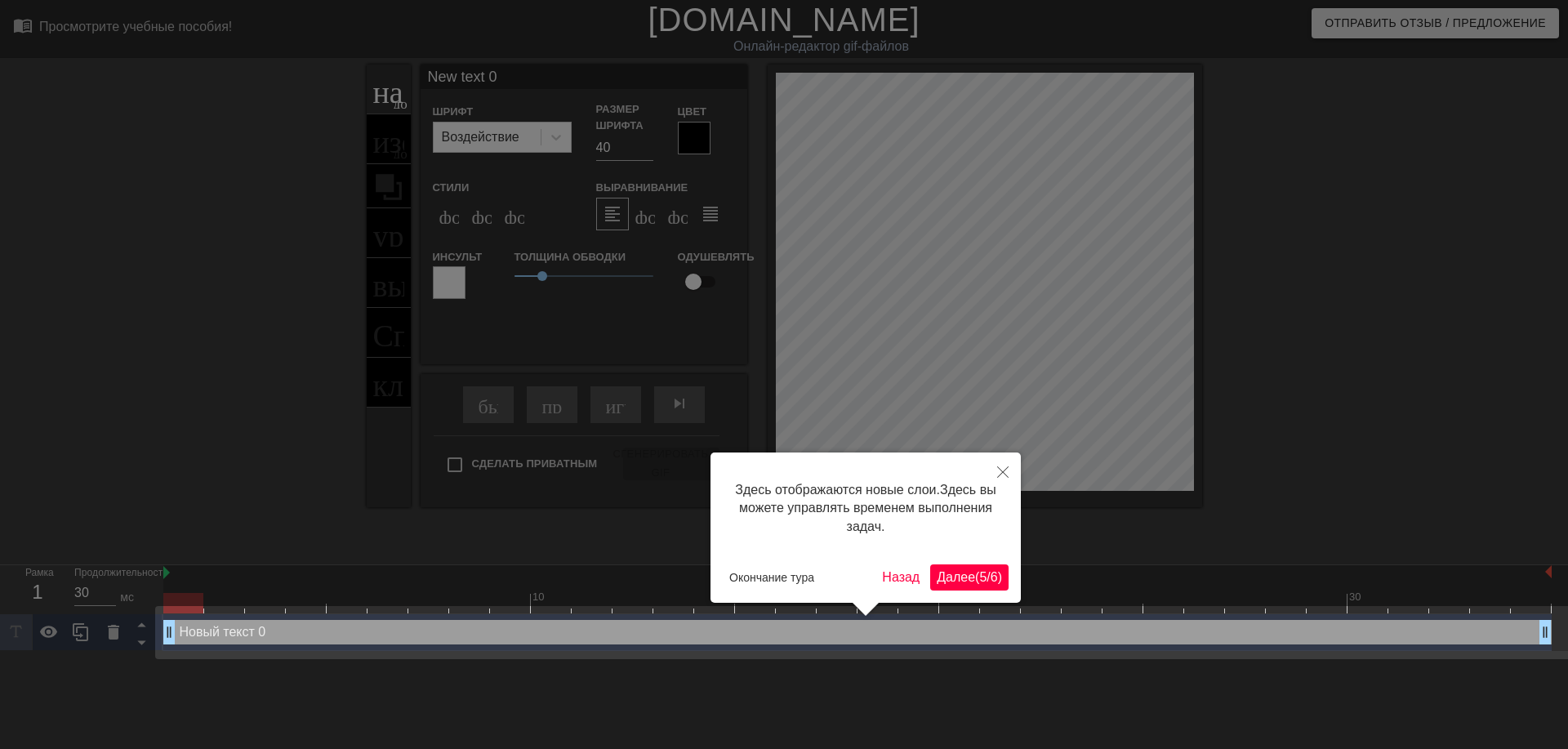
drag, startPoint x: 924, startPoint y: 563, endPoint x: 995, endPoint y: 582, distance: 73.5
click at [995, 582] on ya-tr-span "6" at bounding box center [994, 577] width 8 height 13
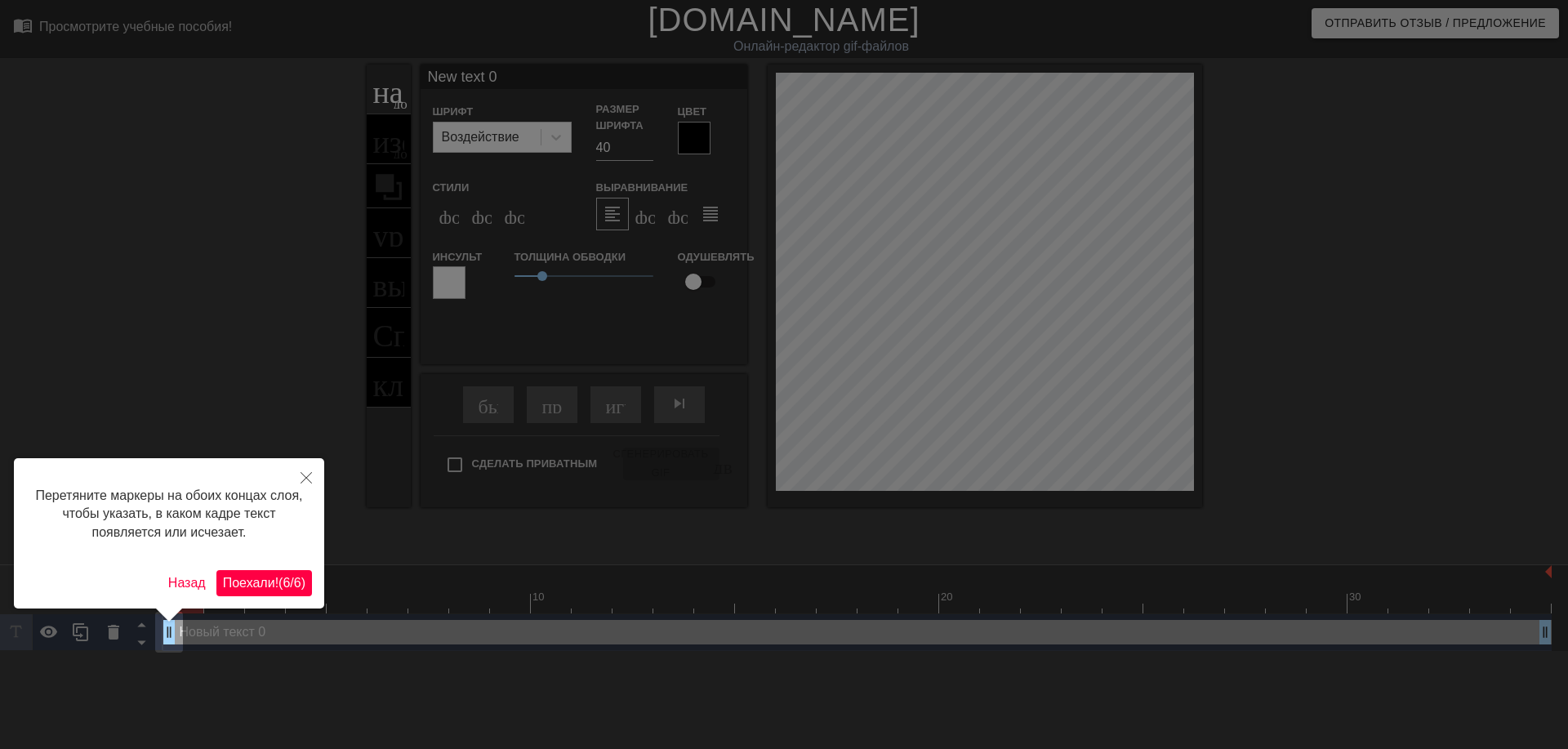
click at [286, 579] on ya-tr-span "6" at bounding box center [286, 583] width 8 height 13
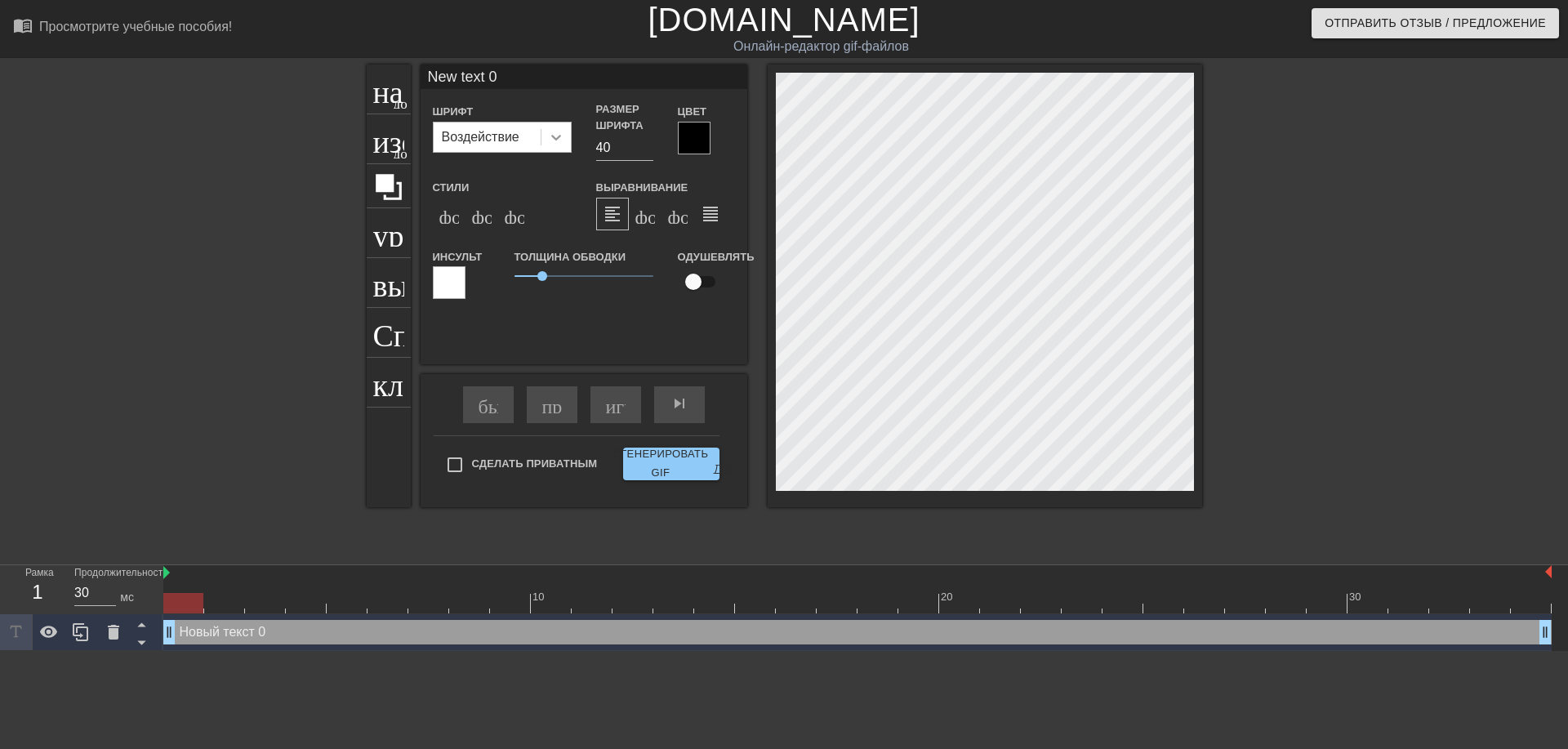
click at [562, 147] on div at bounding box center [556, 137] width 30 height 30
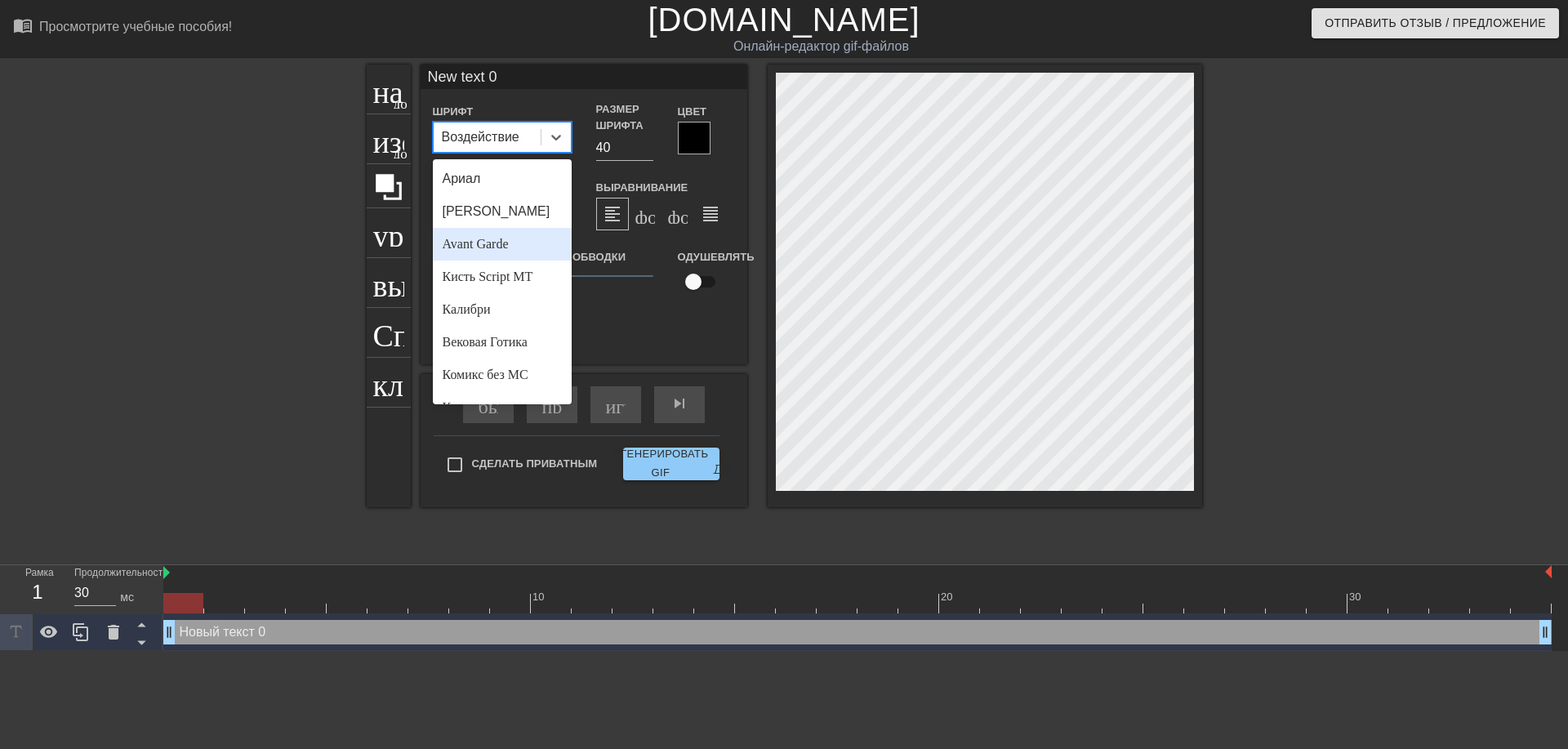
click at [461, 241] on ya-tr-span "Avant Garde" at bounding box center [476, 244] width 66 height 13
click at [556, 137] on icon at bounding box center [556, 137] width 16 height 16
click at [510, 214] on ya-tr-span "[PERSON_NAME]" at bounding box center [497, 211] width 108 height 13
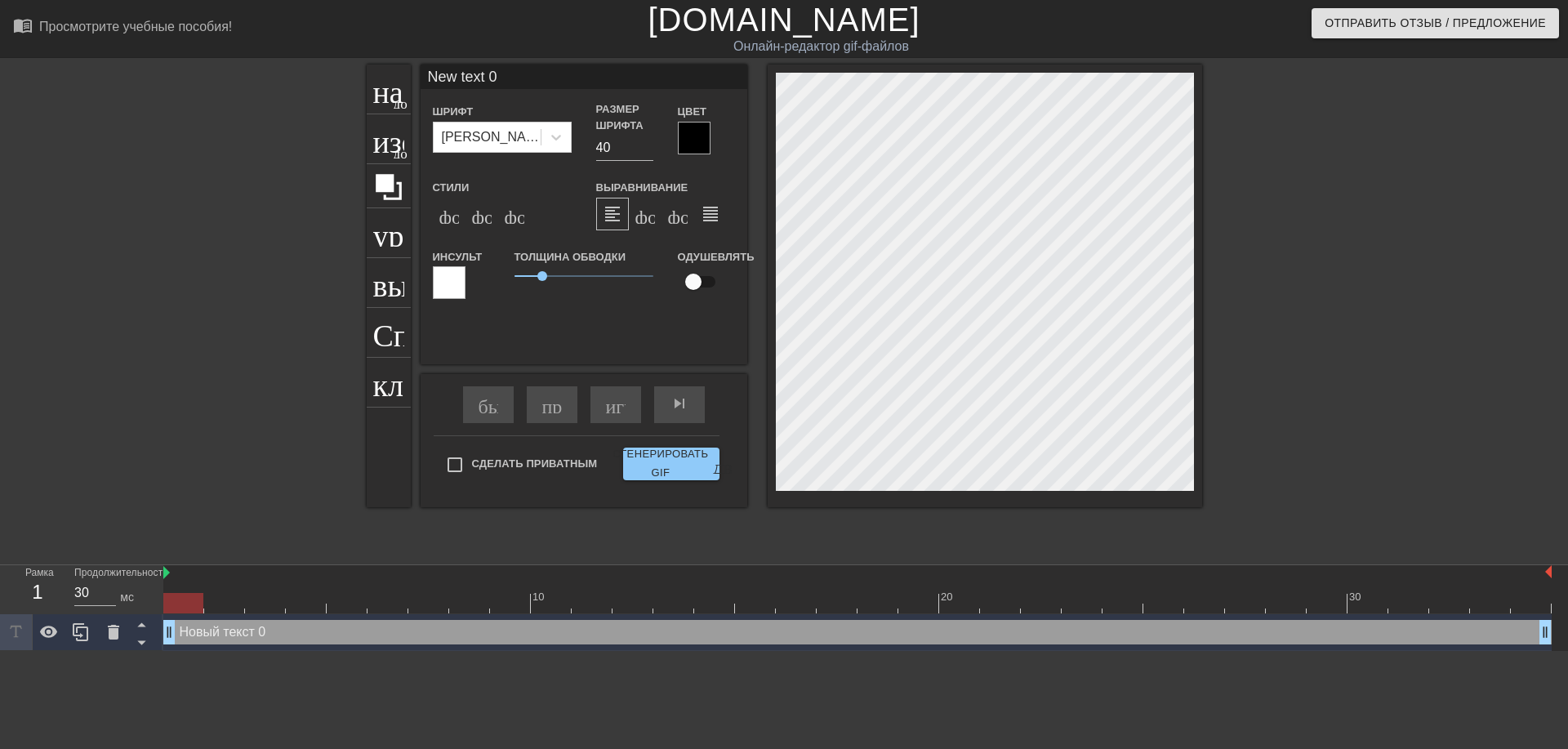
scroll to position [2, 2]
type input "ew text 0"
type textarea "ew text 0"
type input "w text 0"
type textarea "w text 0"
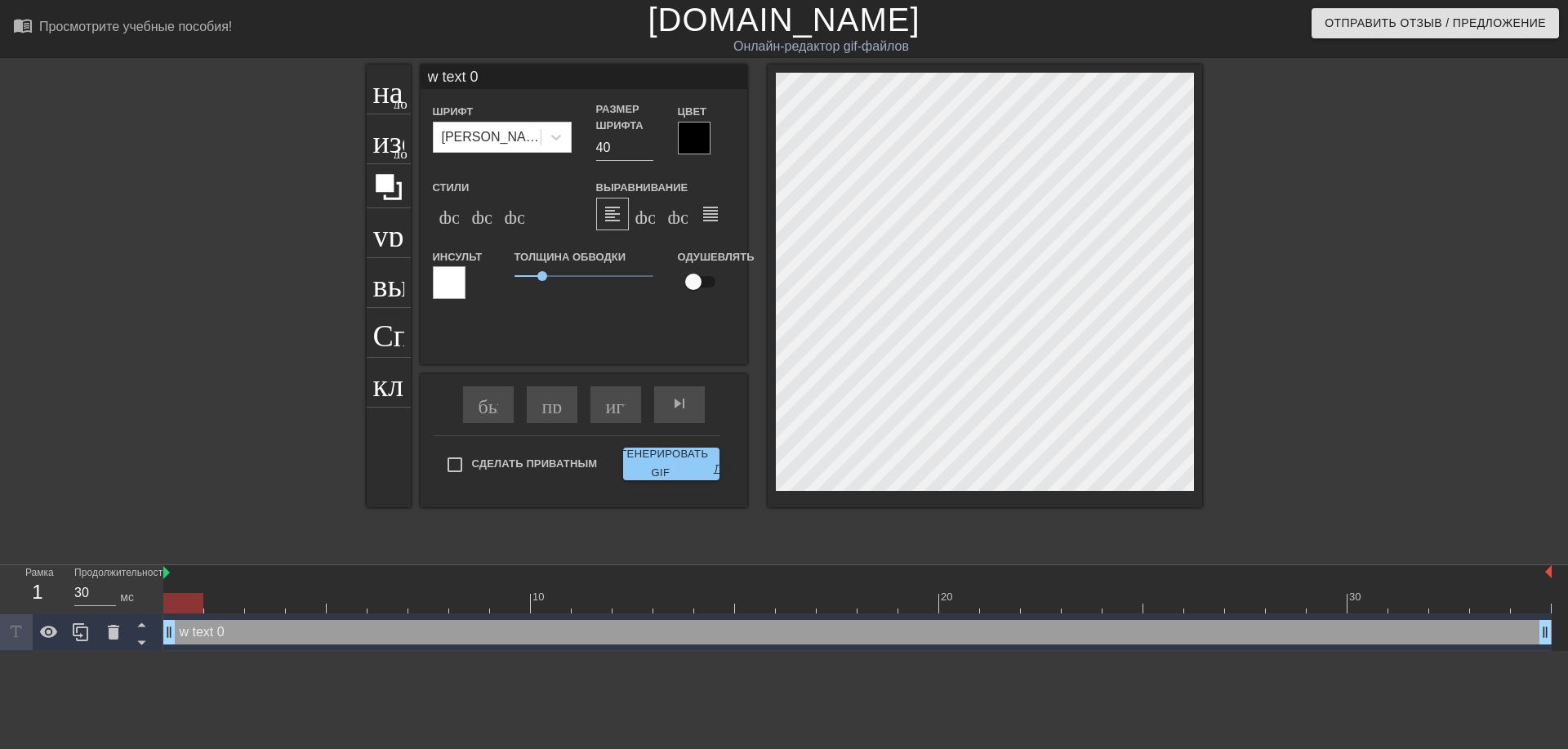
type input "text 0"
type textarea "text 0"
type input "text 0"
type textarea "text 0"
type input "ext 0"
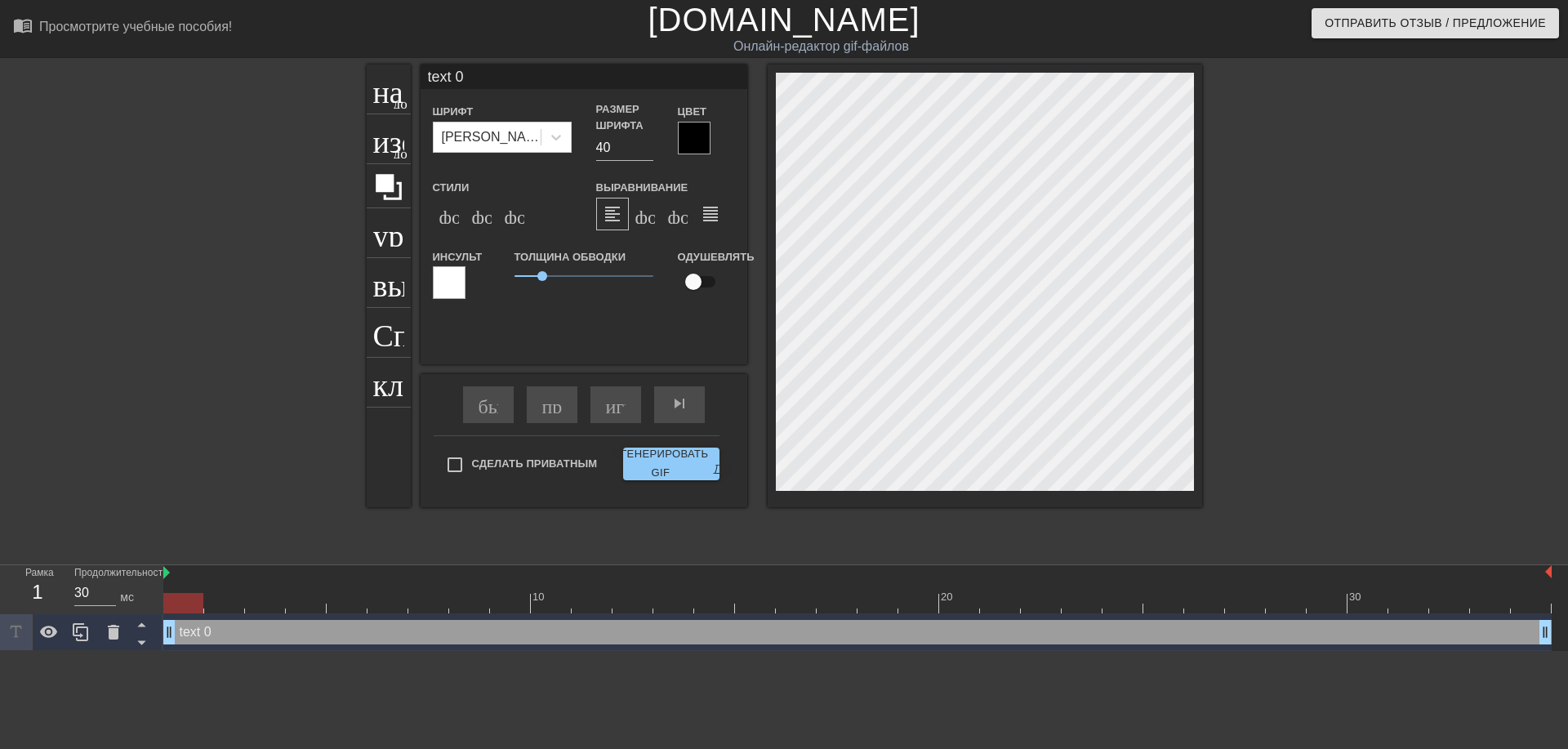
type textarea "ext 0"
type input "xt 0"
type textarea "xt 0"
type input "t 0"
type textarea "t 0"
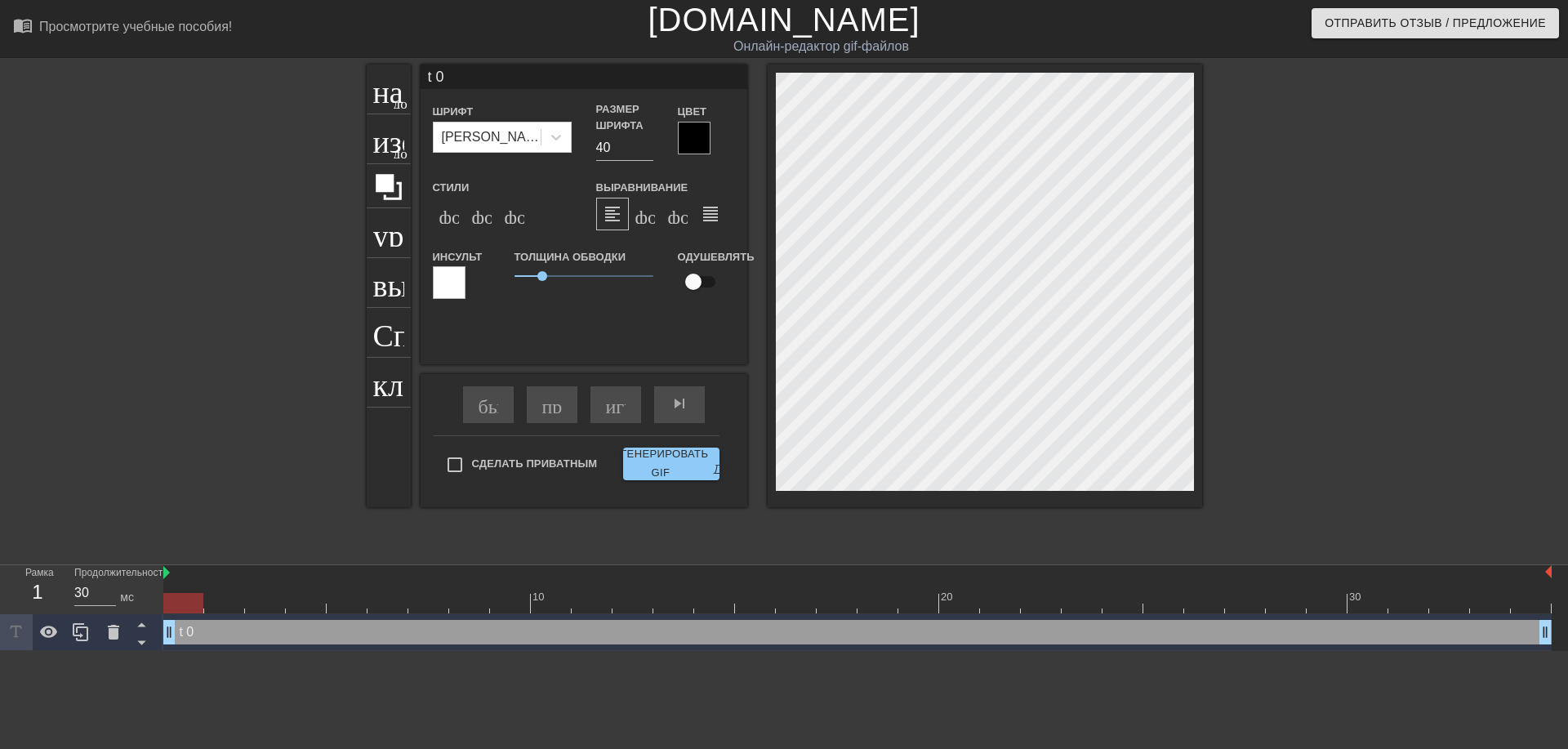
type input "0"
type textarea "0"
type input "0"
type textarea "0"
type input """
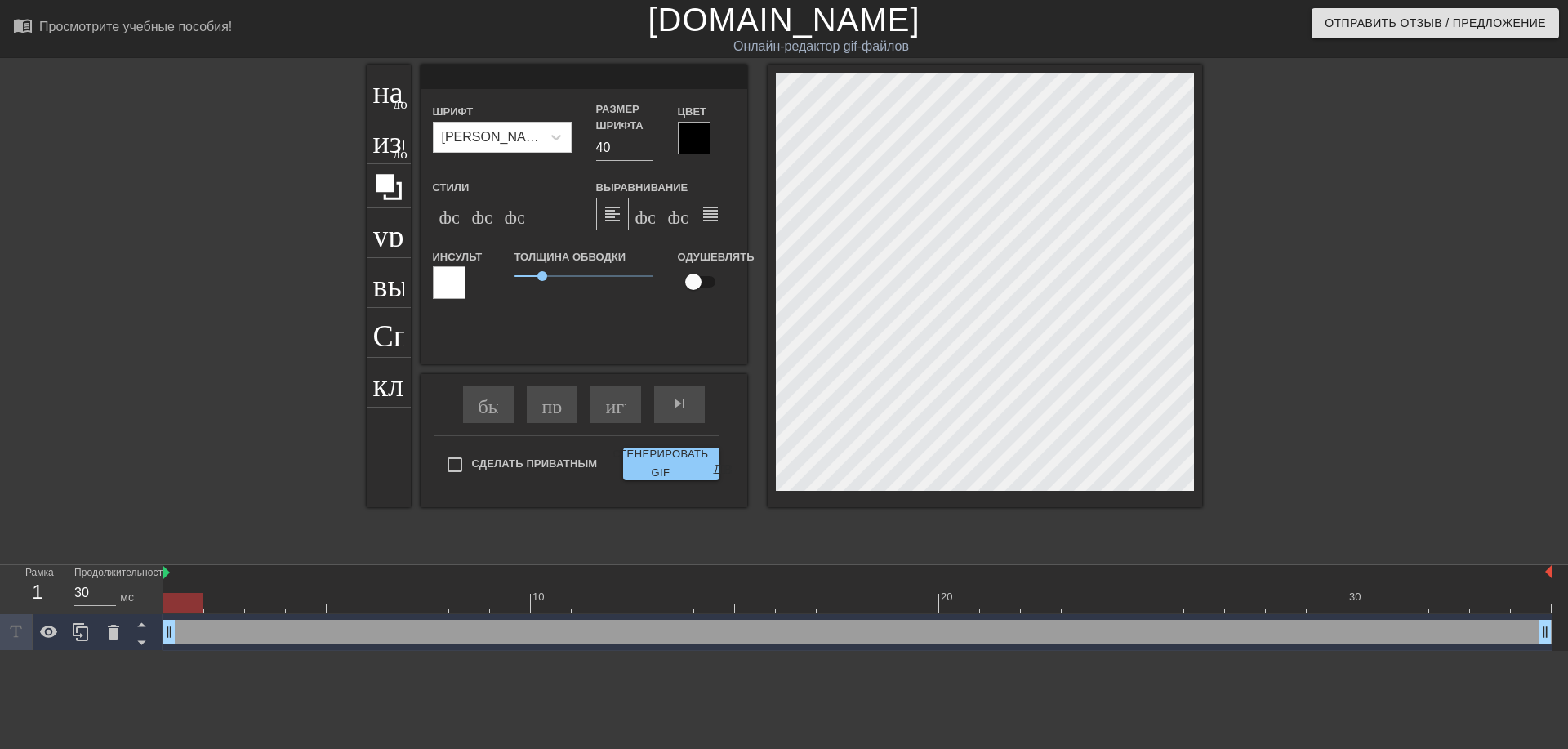
type textarea """
type input "@"
type textarea "@"
type input "@s"
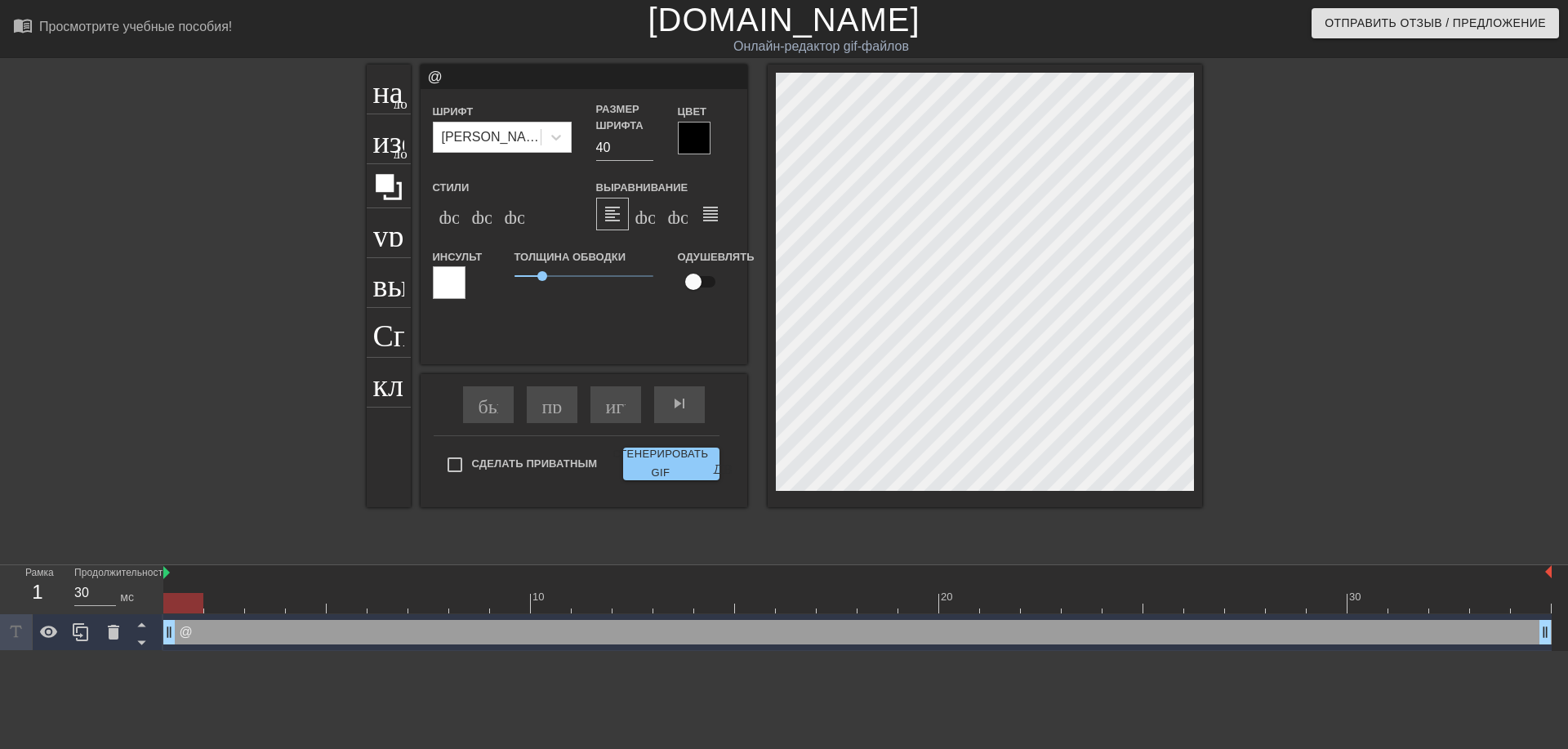
type textarea "@s"
type input "@st"
type textarea "@st"
type input "@sti"
type textarea "@sti"
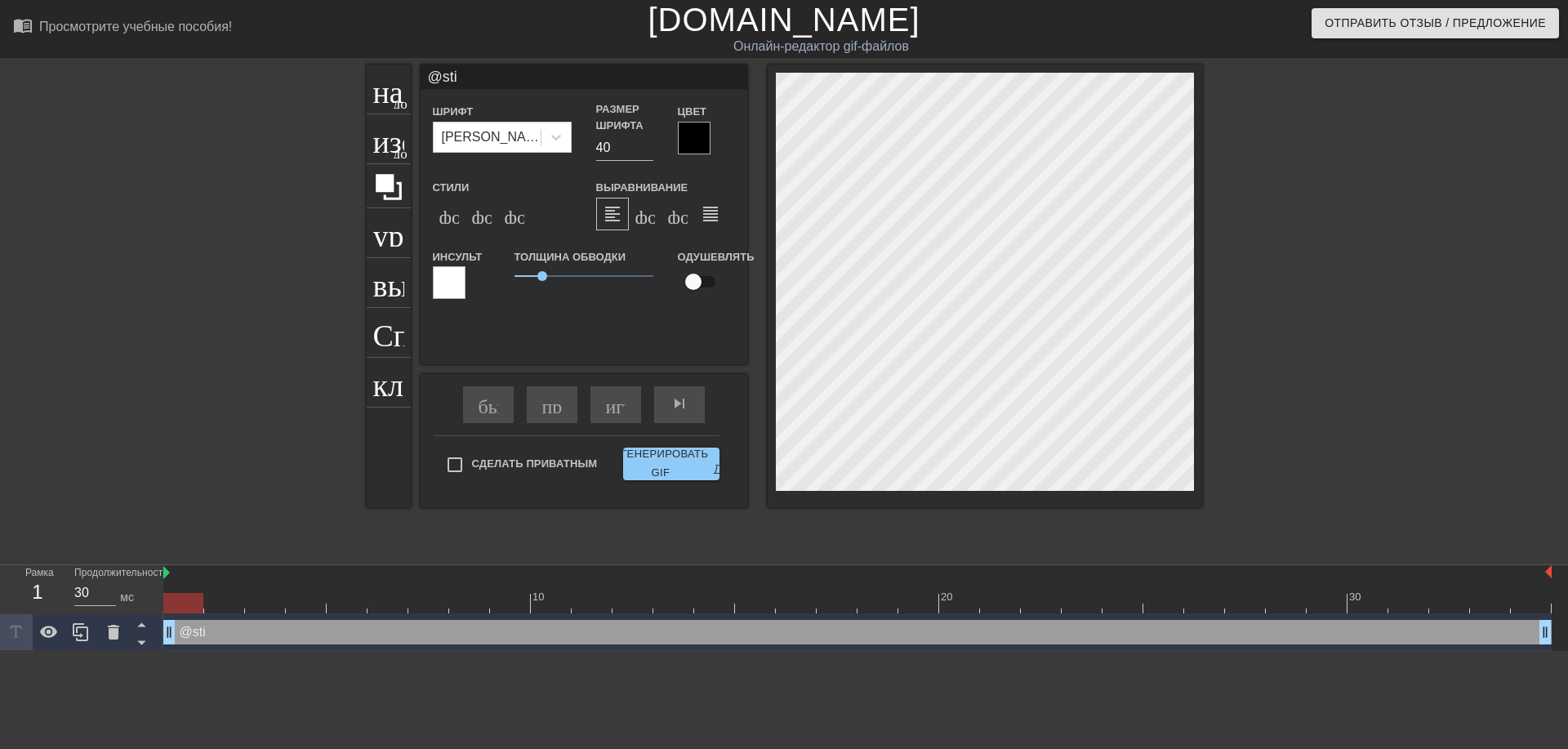
type input "@stic"
type textarea "@stic"
type input "@stick"
type textarea "@stick"
type input "@sticke"
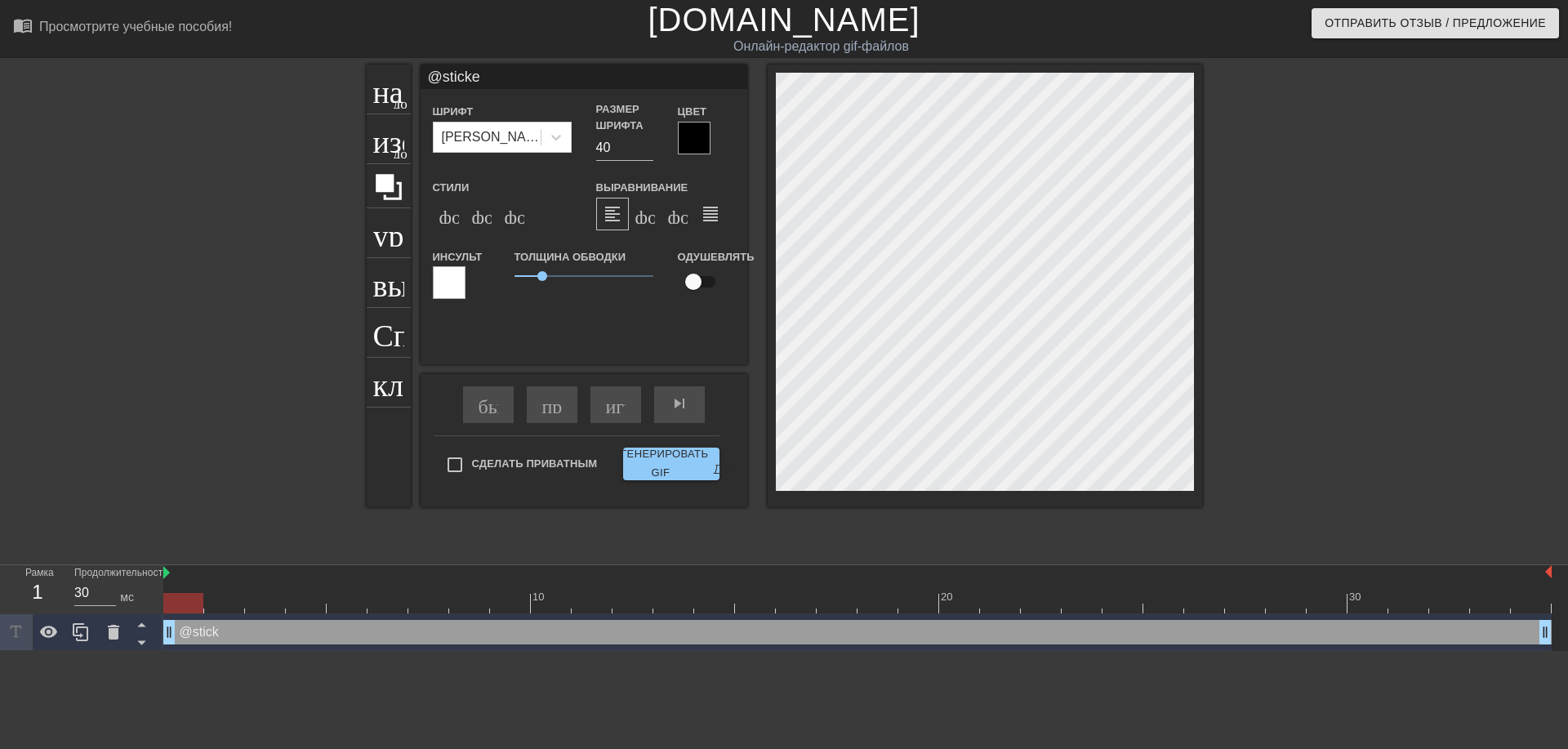
type textarea "@sticker"
type input "@stickerb"
type textarea "@stickerb"
type input "@stickerba"
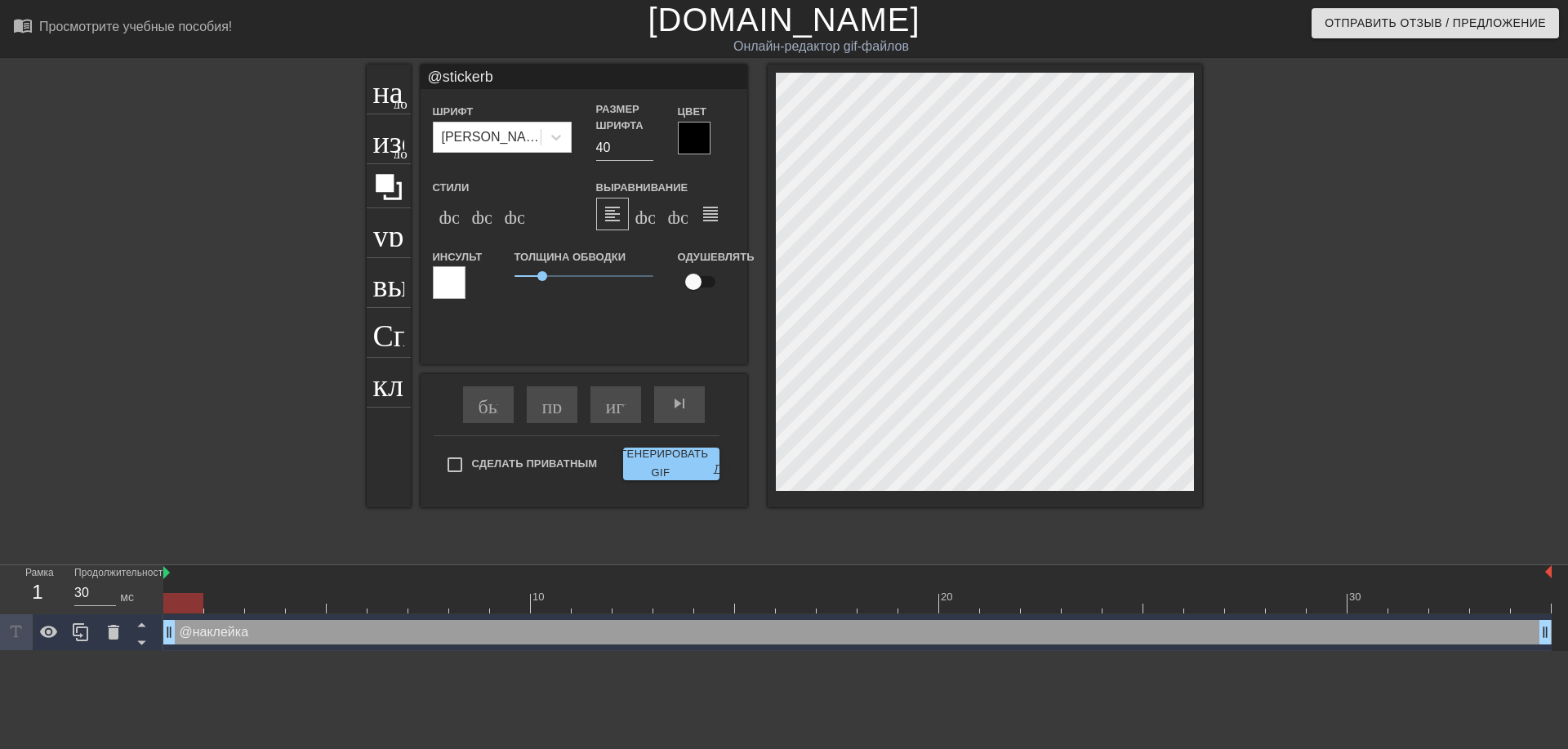
type textarea "@stickerba"
type input "@stickerbas"
type textarea "@stickerbas"
type input "@stickerbase"
type textarea "@stickerbase"
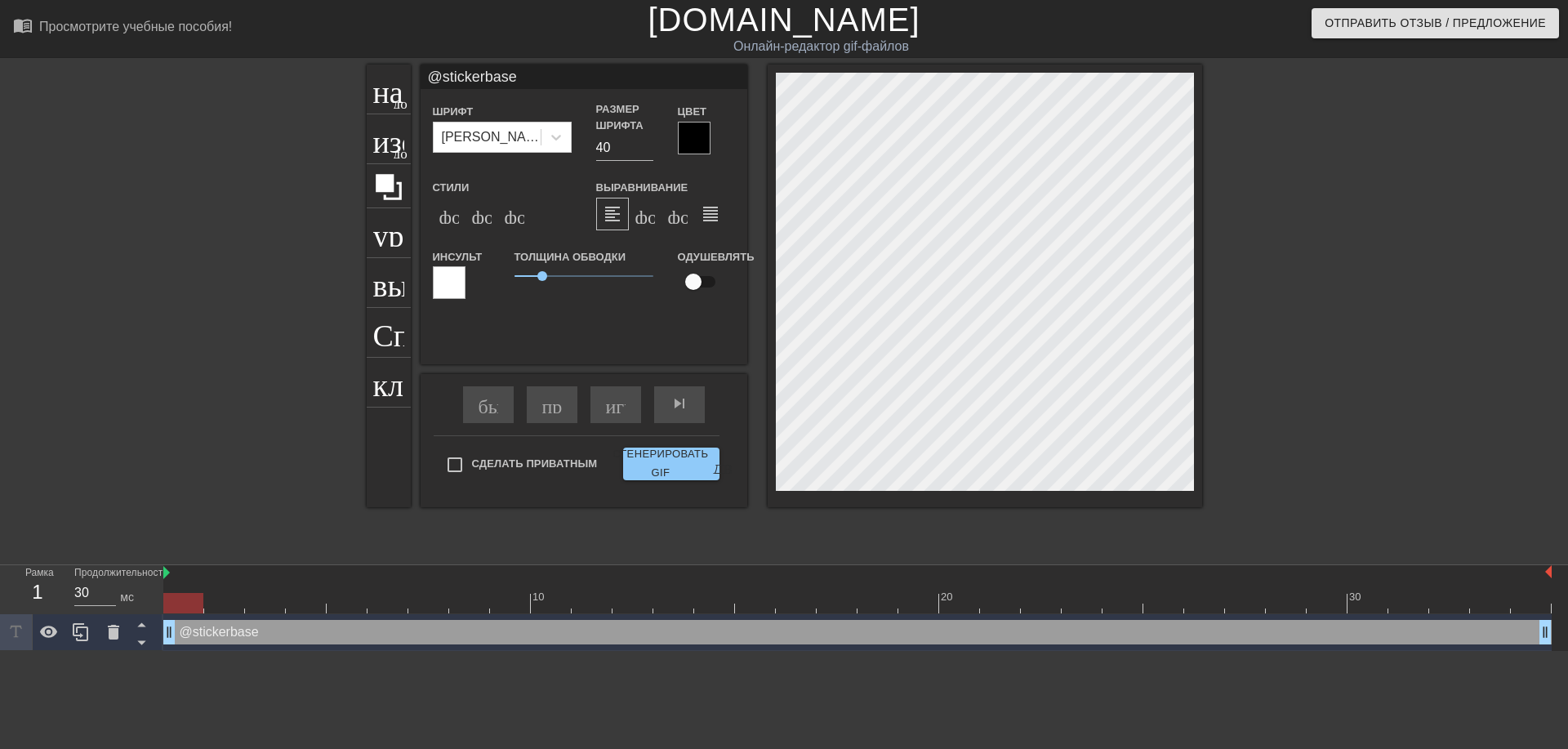
type input "@stickerbase_"
type textarea "@stickerbase_"
type input "@stickerbase_r"
type textarea "@stickerbase_r"
type input "@stickerbase_ru"
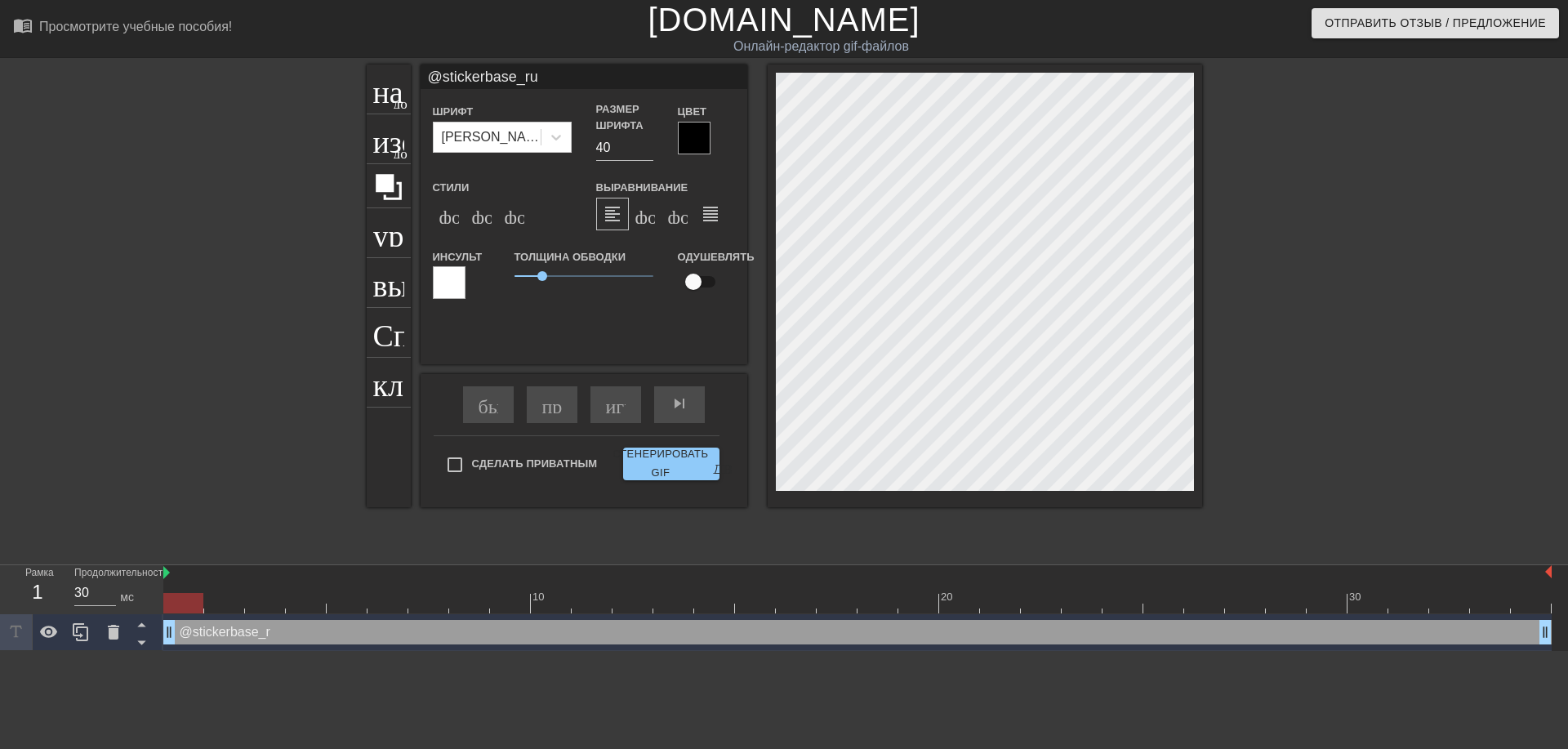
scroll to position [1, 7]
type textarea "@stickerbase_ru"
click at [479, 228] on div "формат_italic" at bounding box center [482, 213] width 33 height 33
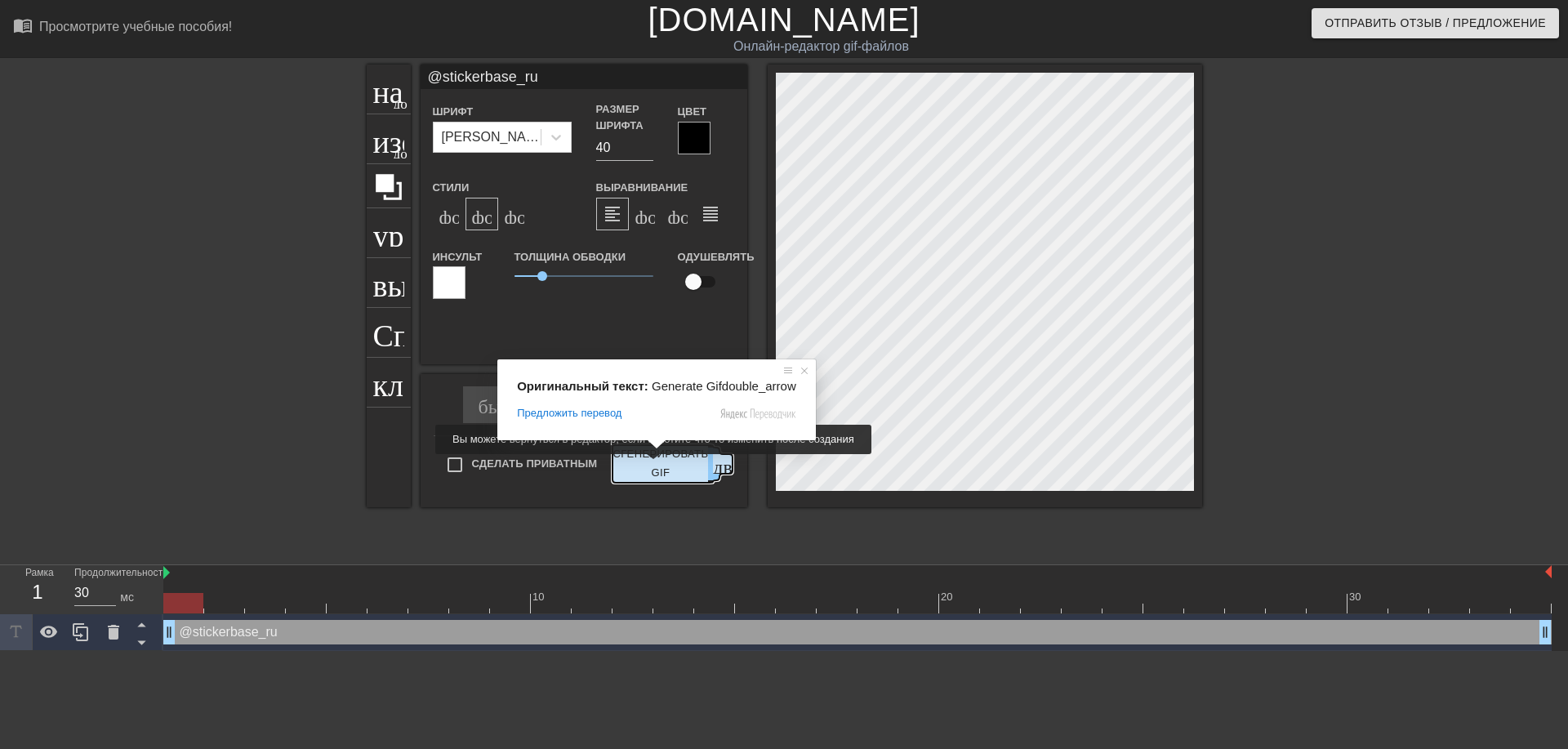
click at [651, 466] on ya-tr-span "Сгенерировать GIF" at bounding box center [660, 464] width 95 height 38
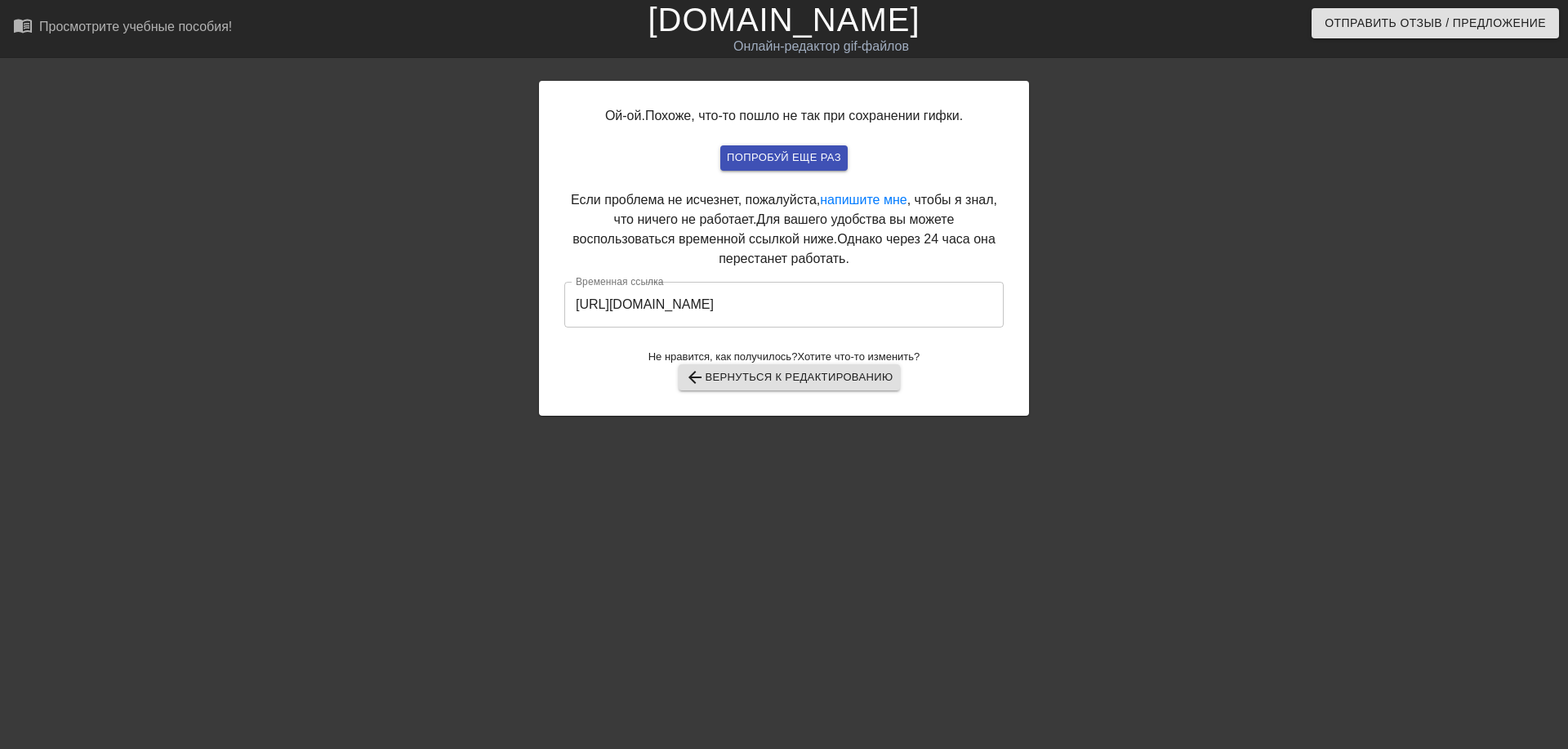
click at [785, 288] on input "https://www.gifntext.com/temp_generations/dPivMFcg.gif" at bounding box center [784, 304] width 439 height 46
click at [780, 309] on input "https://www.gifntext.com/temp_generations/dPivMFcg.gif" at bounding box center [784, 304] width 439 height 46
